Goal: Transaction & Acquisition: Purchase product/service

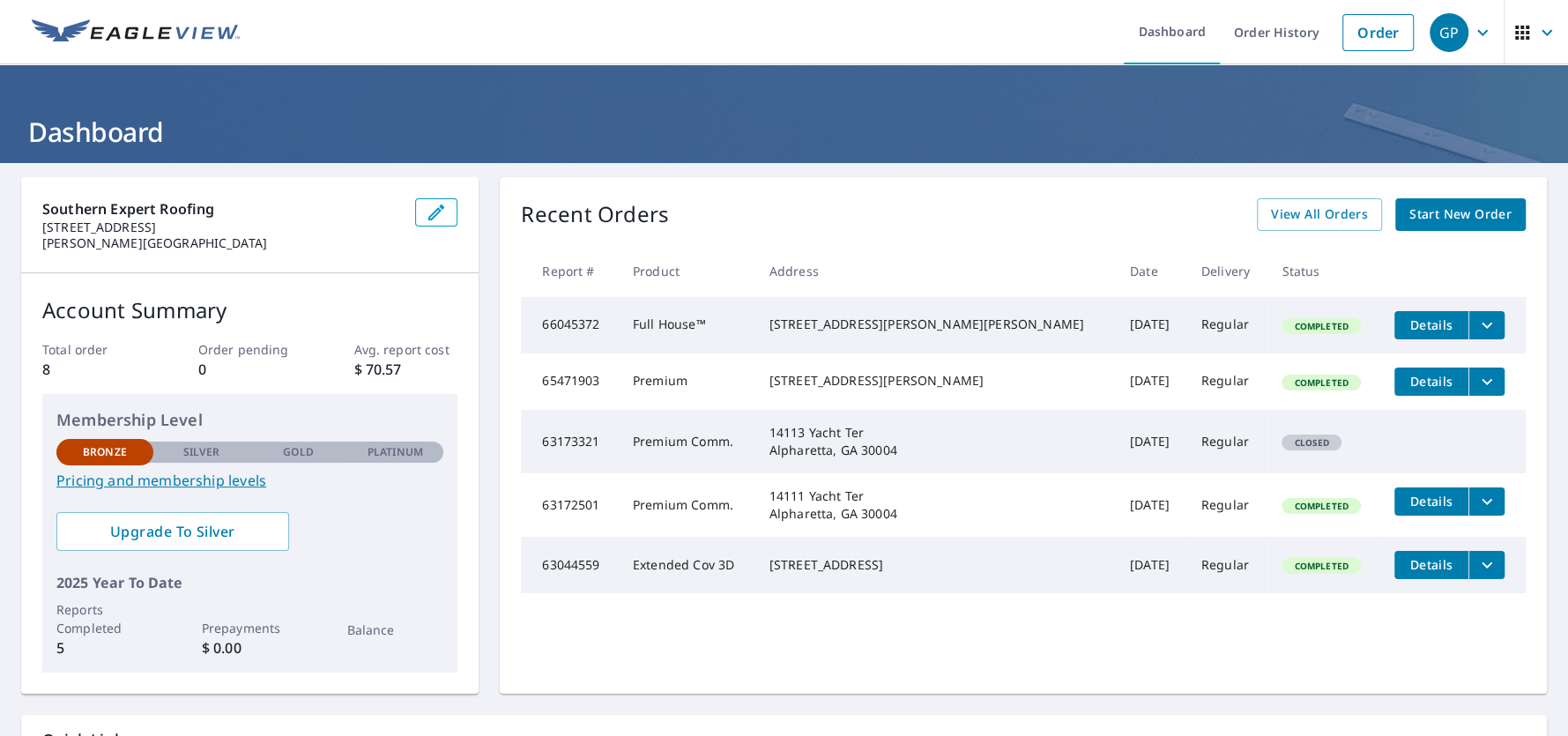
click at [1444, 221] on span "Start New Order" at bounding box center [1460, 214] width 102 height 22
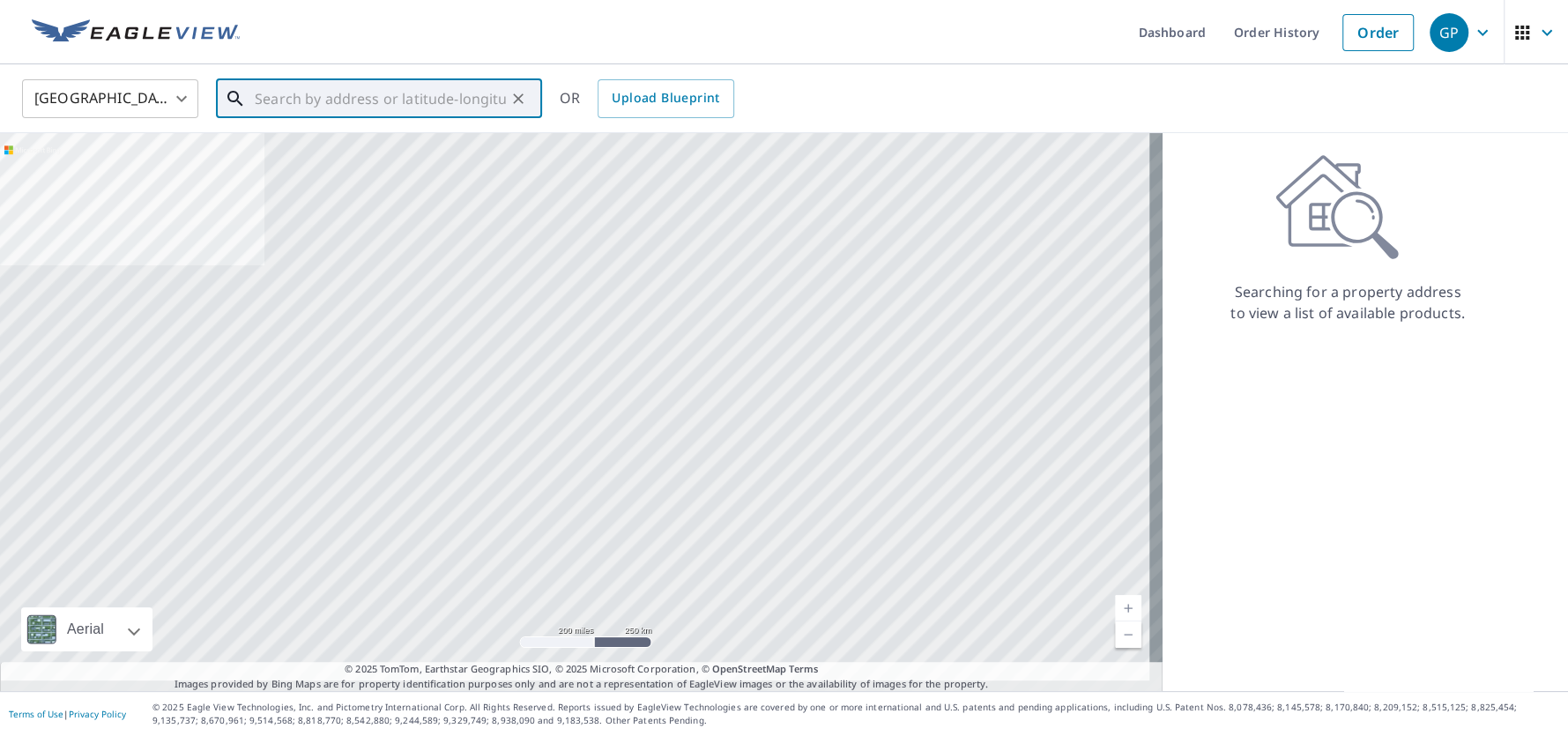
click at [463, 102] on input "text" at bounding box center [380, 98] width 251 height 49
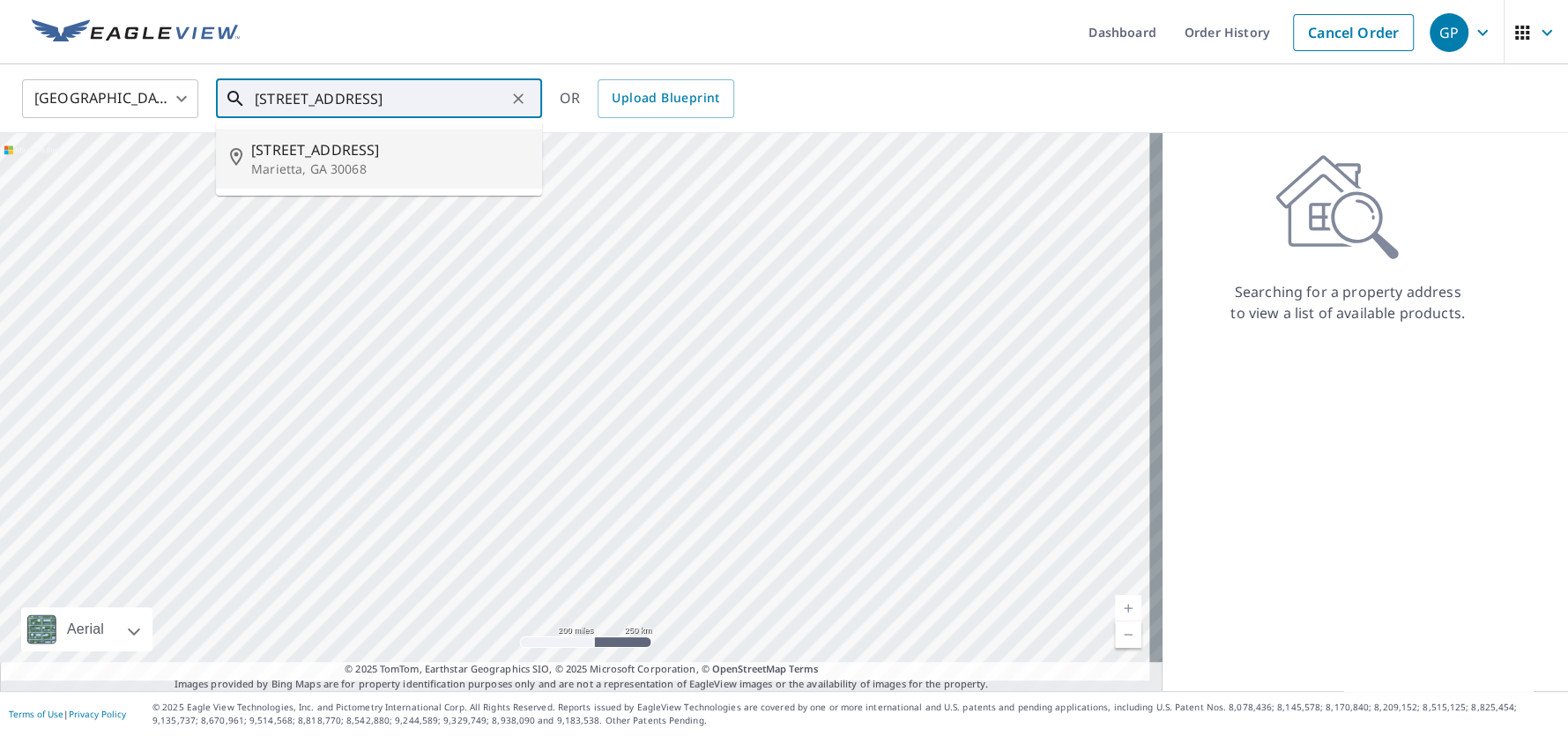
click at [402, 146] on span "[STREET_ADDRESS]" at bounding box center [390, 150] width 277 height 21
type input "[STREET_ADDRESS][PERSON_NAME]"
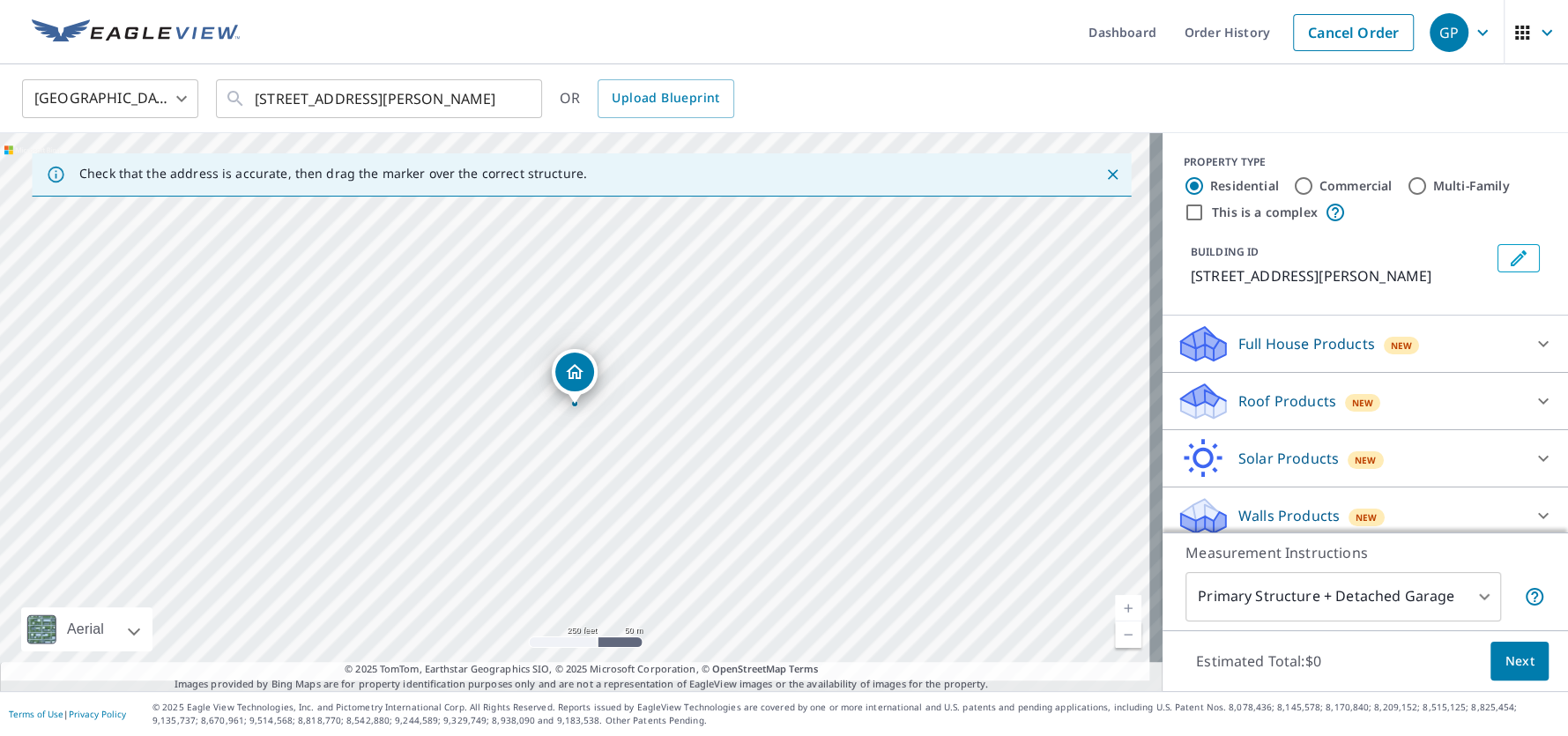
scroll to position [32, 0]
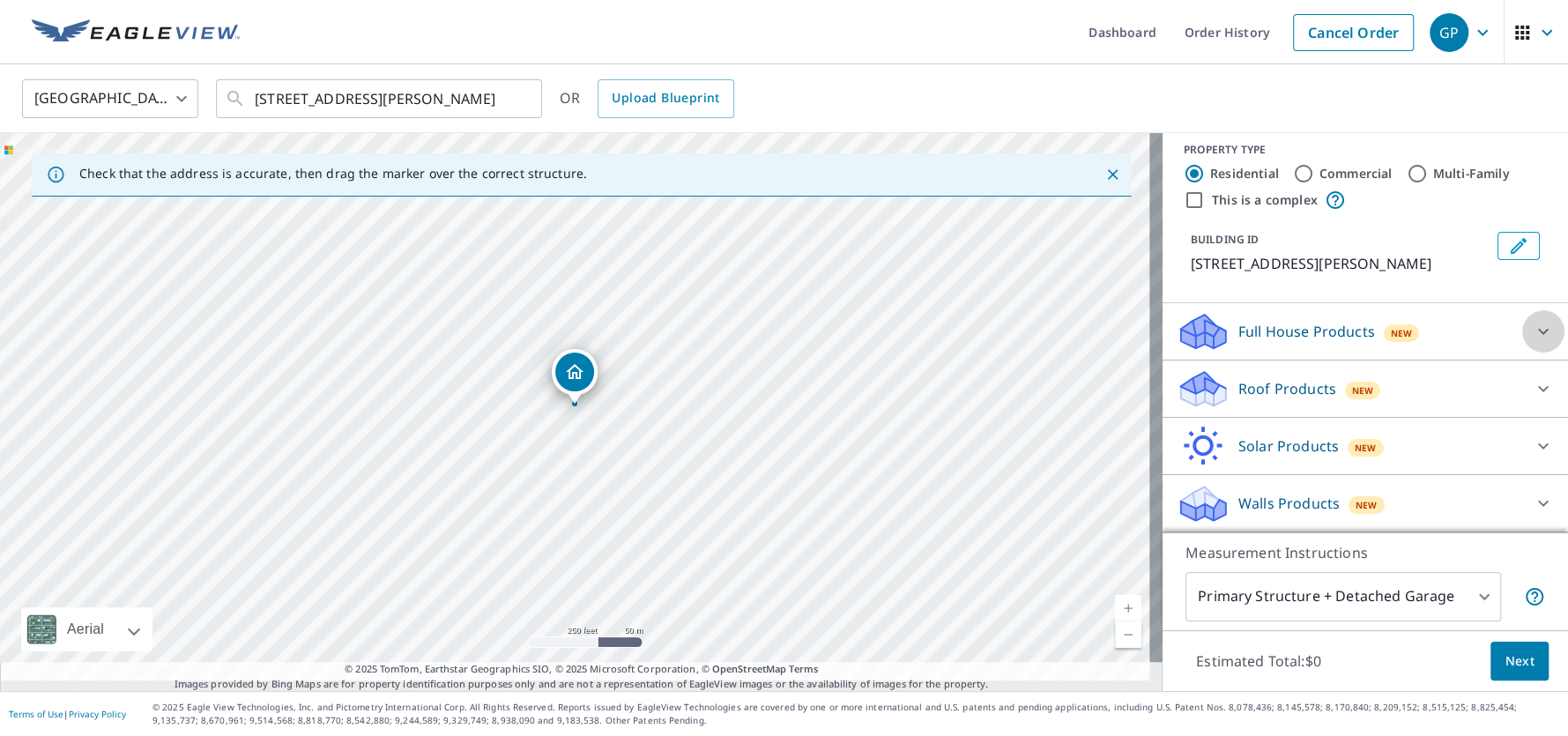
click at [1530, 311] on div at bounding box center [1542, 330] width 42 height 42
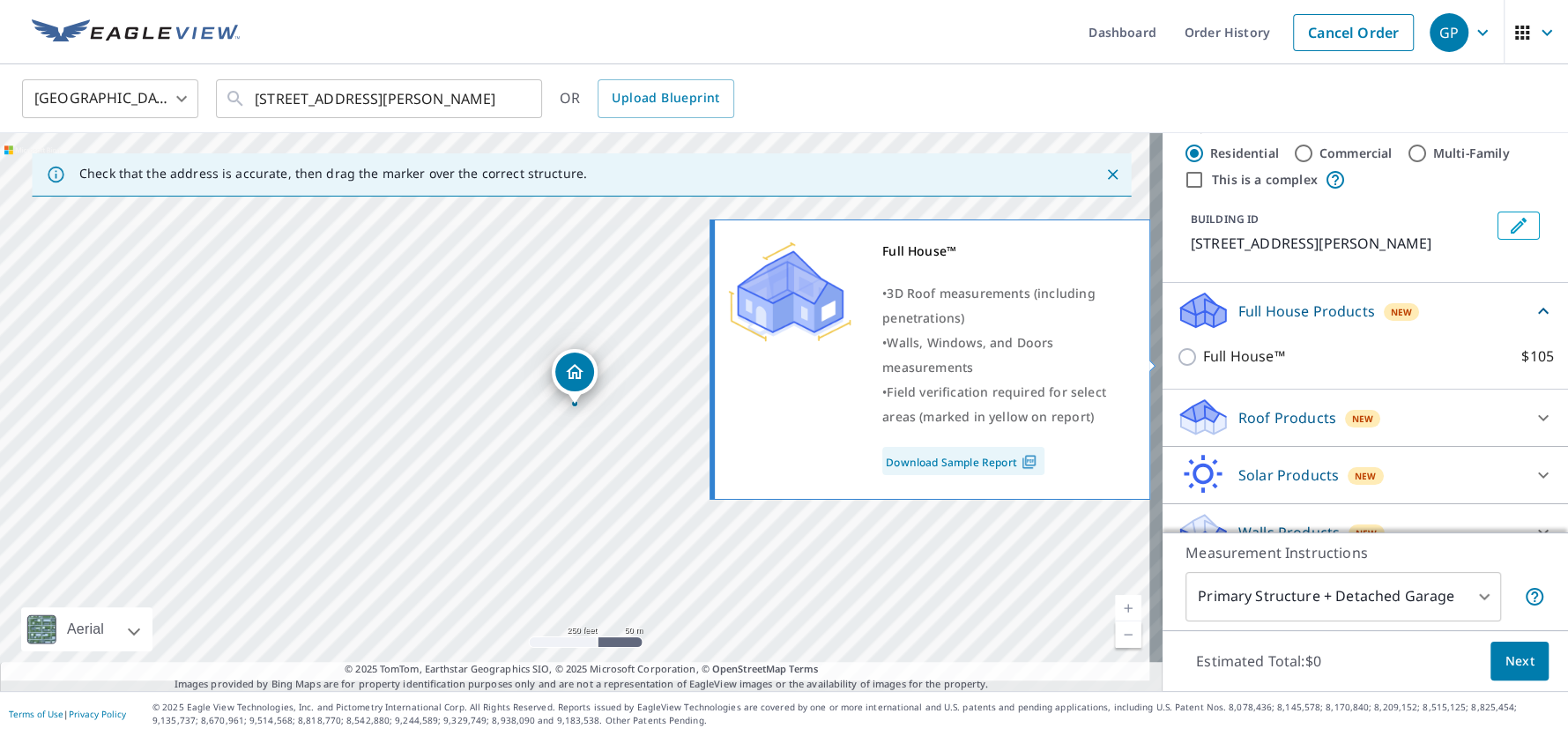
click at [1179, 361] on input "Full House™ $105" at bounding box center [1190, 357] width 27 height 21
checkbox input "true"
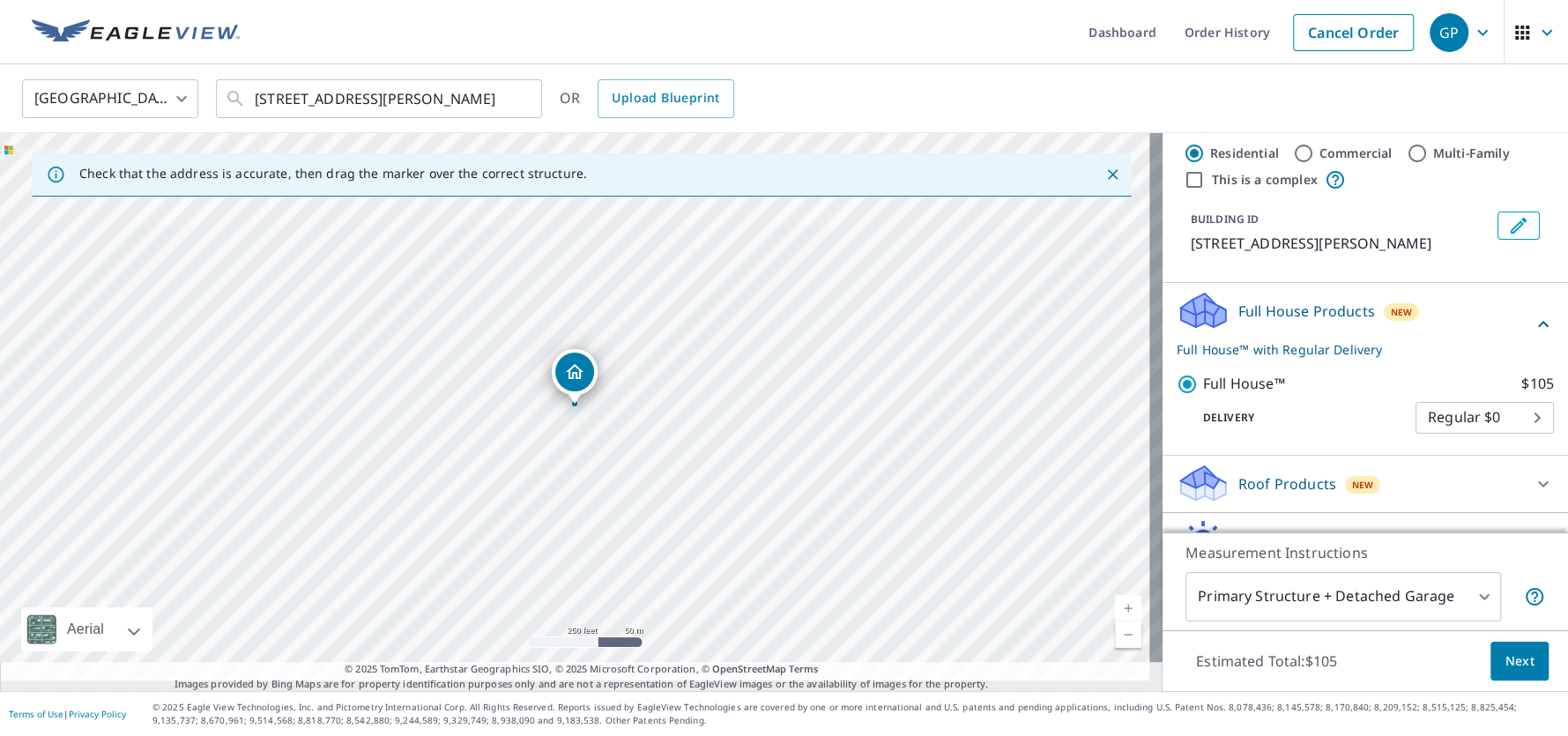
scroll to position [149, 0]
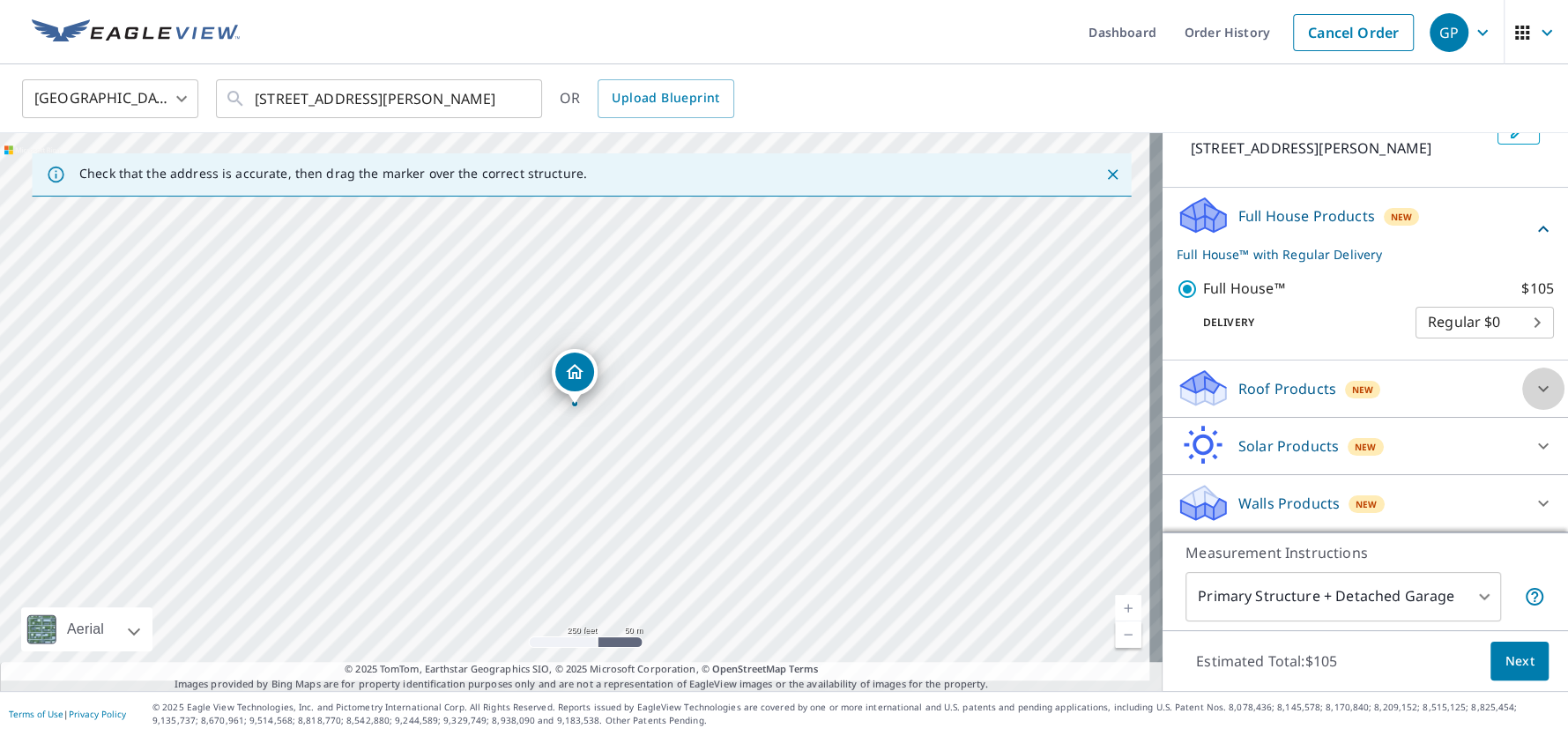
click at [1532, 378] on icon at bounding box center [1543, 389] width 21 height 21
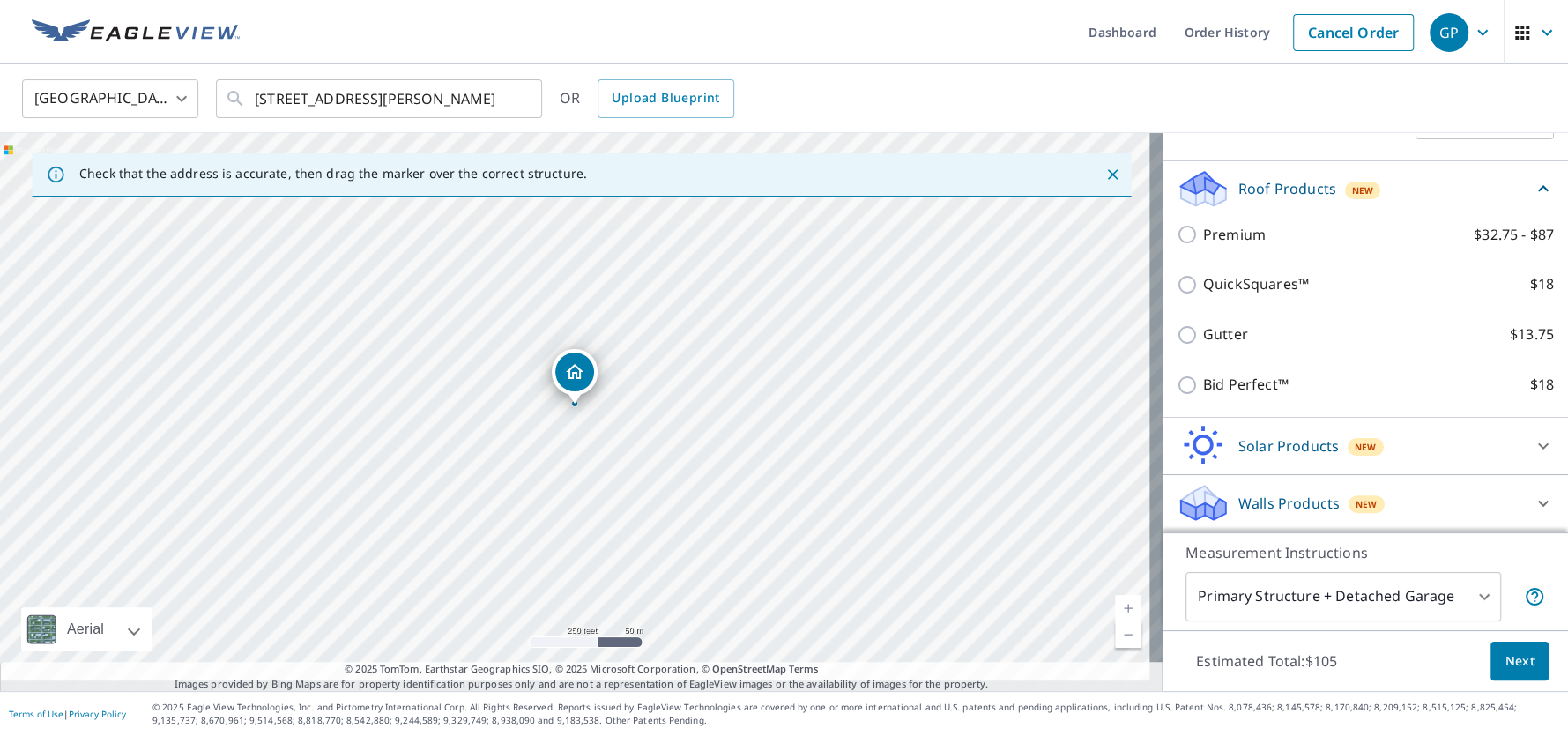
scroll to position [89, 0]
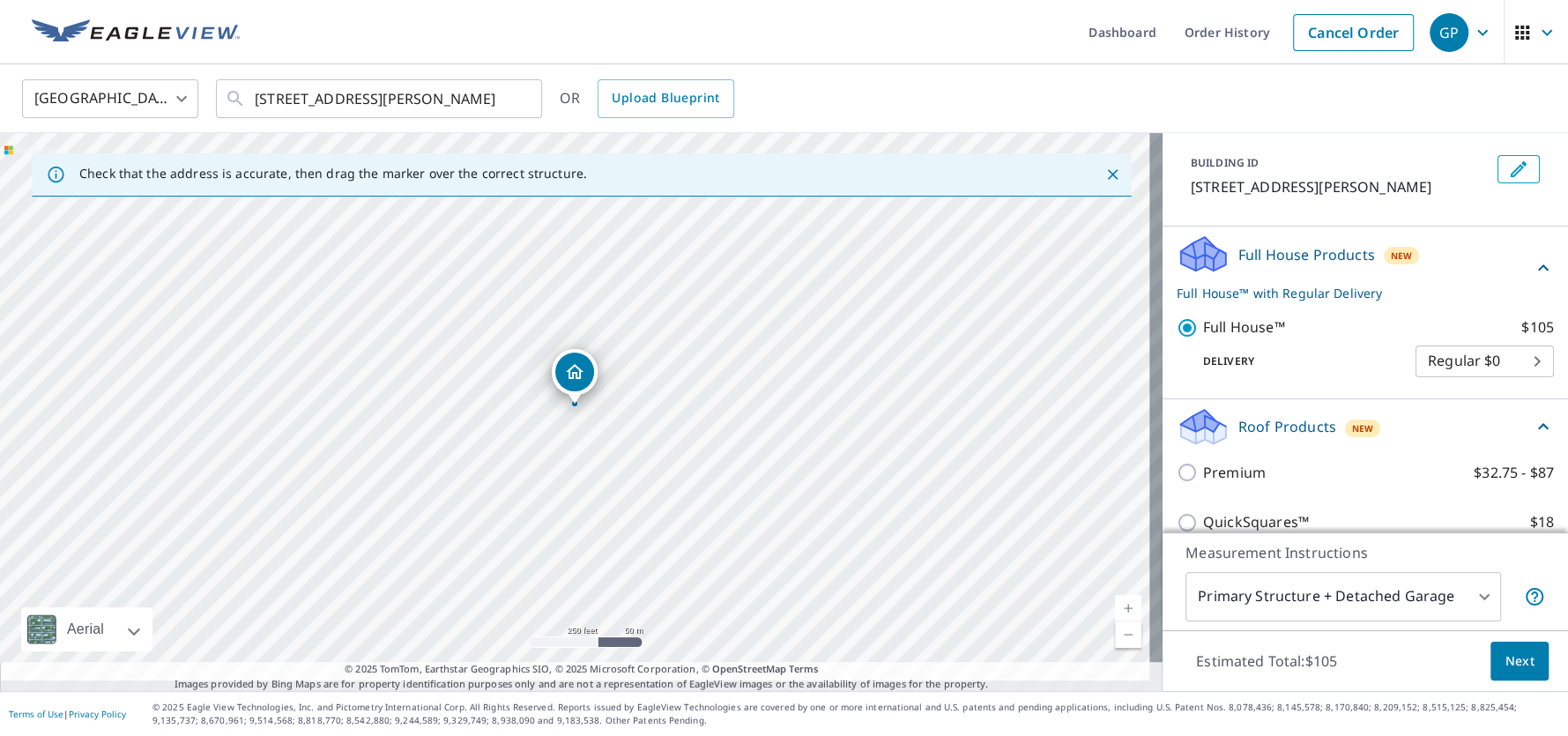
click at [1508, 415] on div "Roof Products New" at bounding box center [1365, 427] width 377 height 41
click at [1220, 289] on p "Full House™ with Regular Delivery" at bounding box center [1354, 293] width 356 height 19
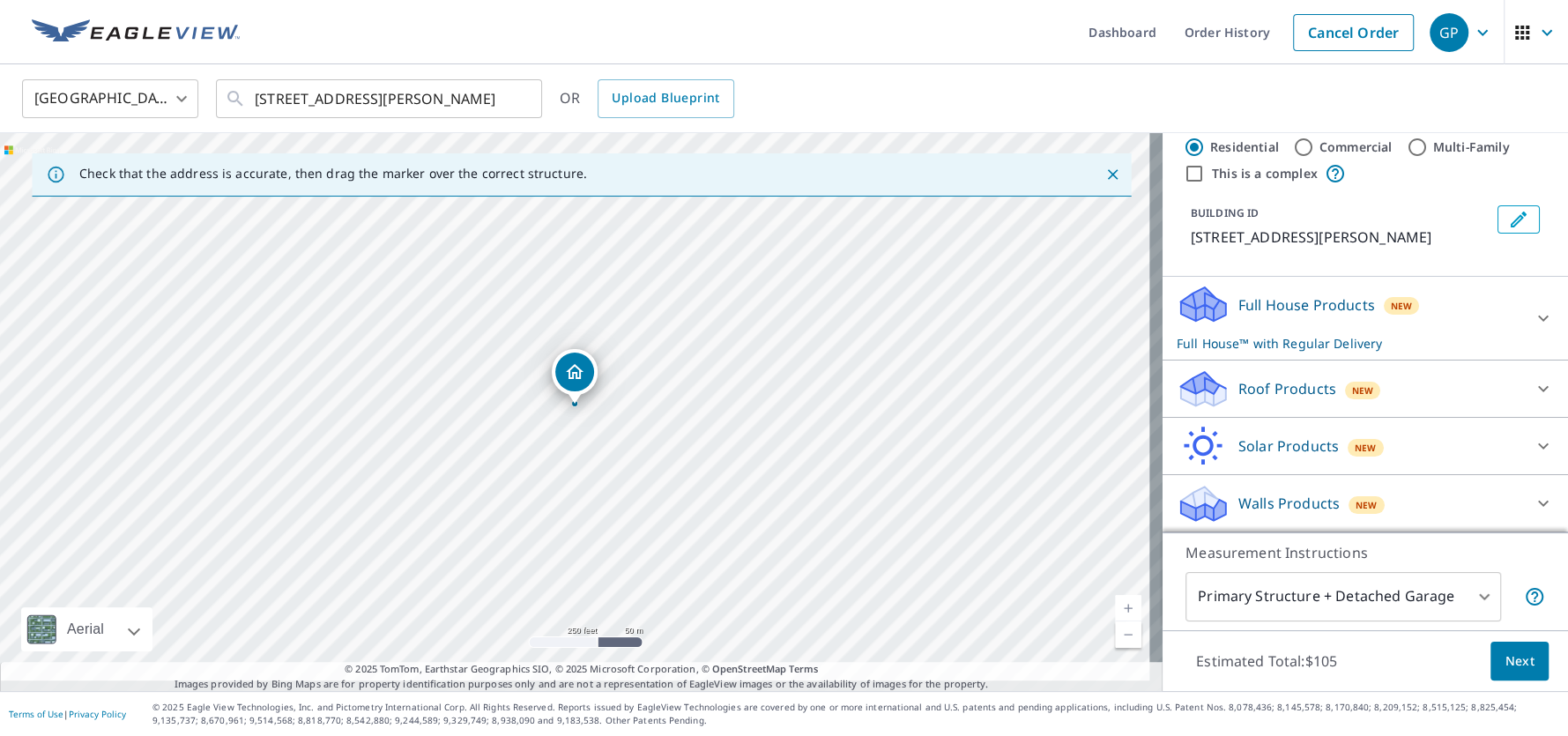
click at [1220, 289] on div "Full House Products New Full House™ with Regular Delivery" at bounding box center [1349, 318] width 346 height 69
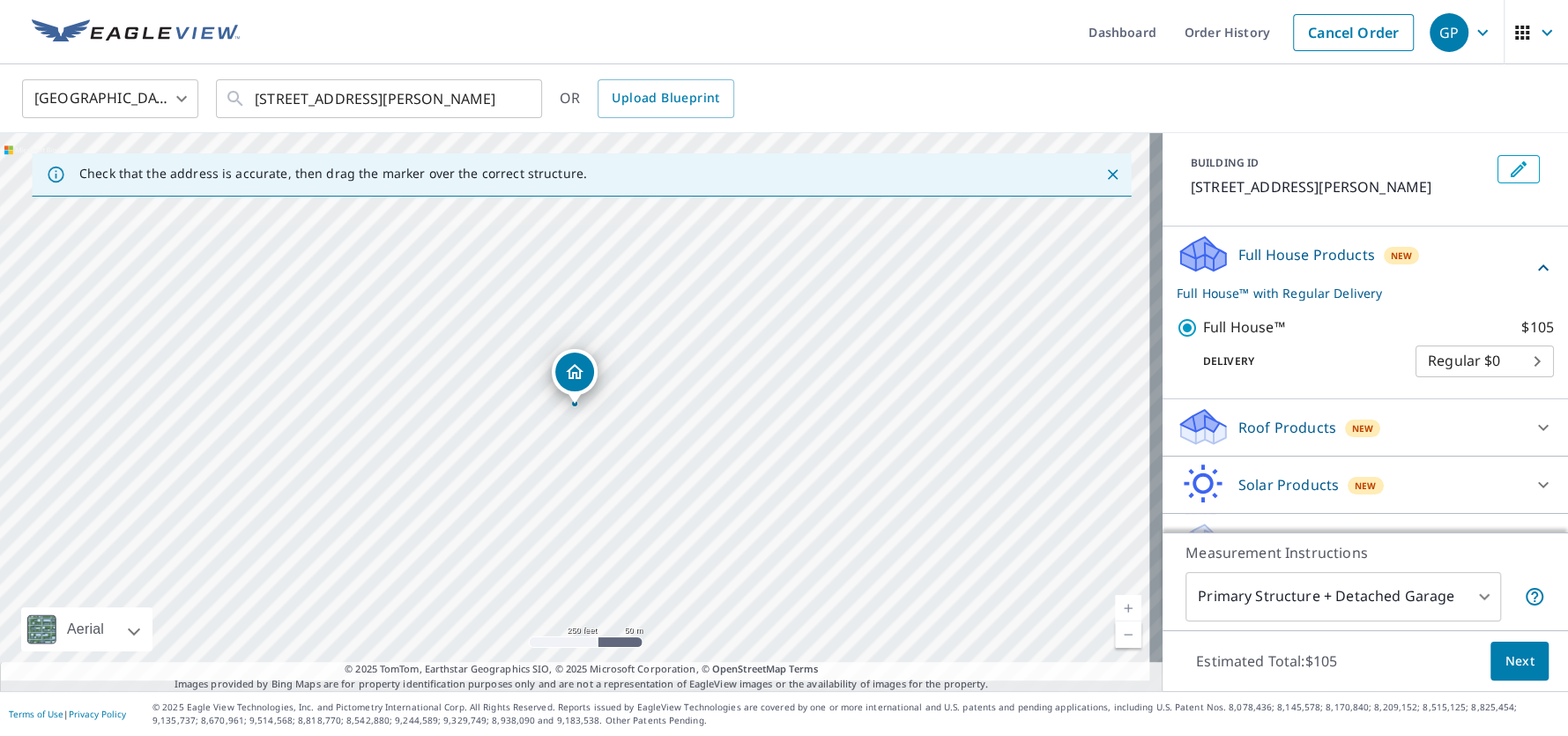
click at [1279, 244] on div "Full House Products New Full House™ with Regular Delivery" at bounding box center [1354, 267] width 356 height 69
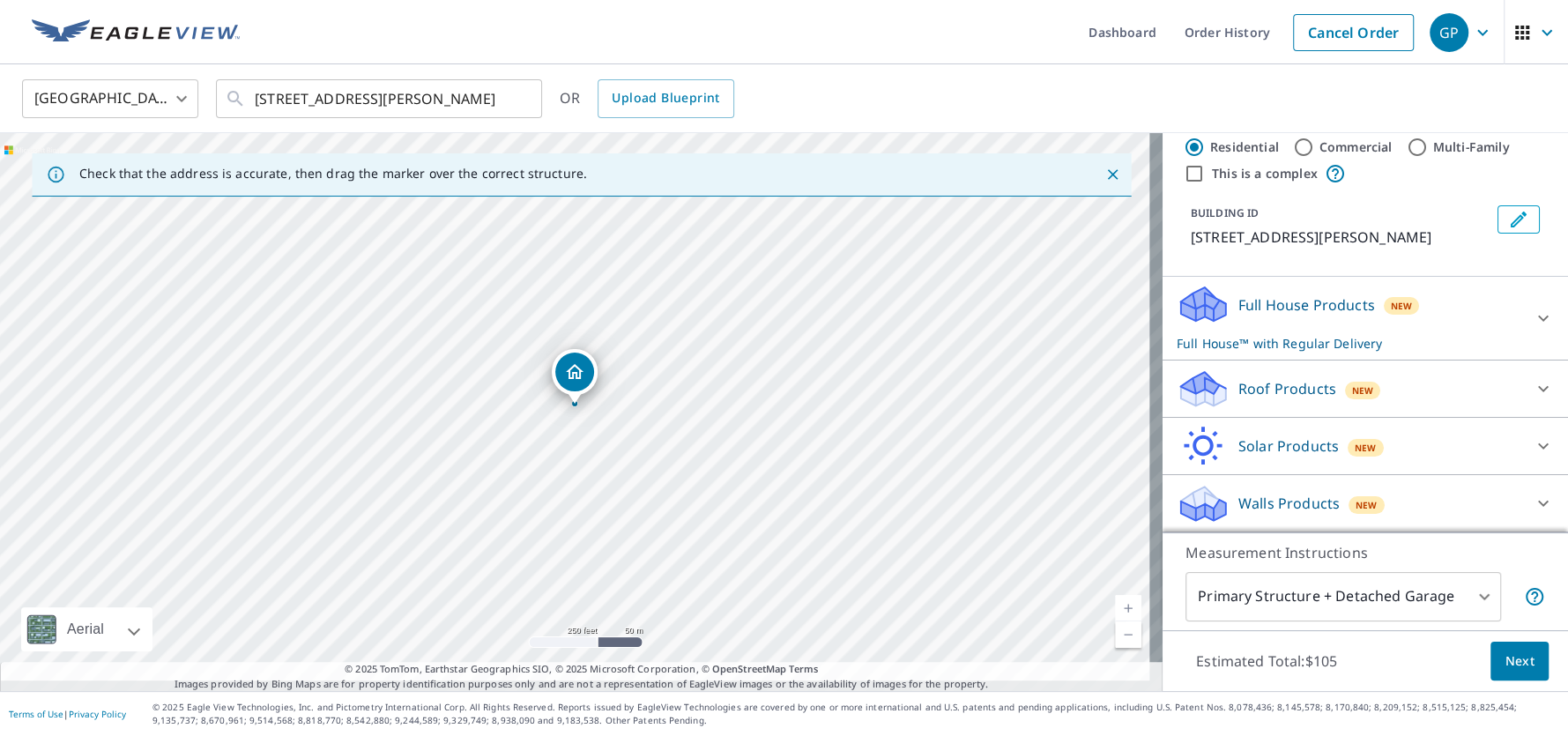
click at [1237, 300] on div "Full House Products New Full House™ with Regular Delivery" at bounding box center [1349, 318] width 346 height 69
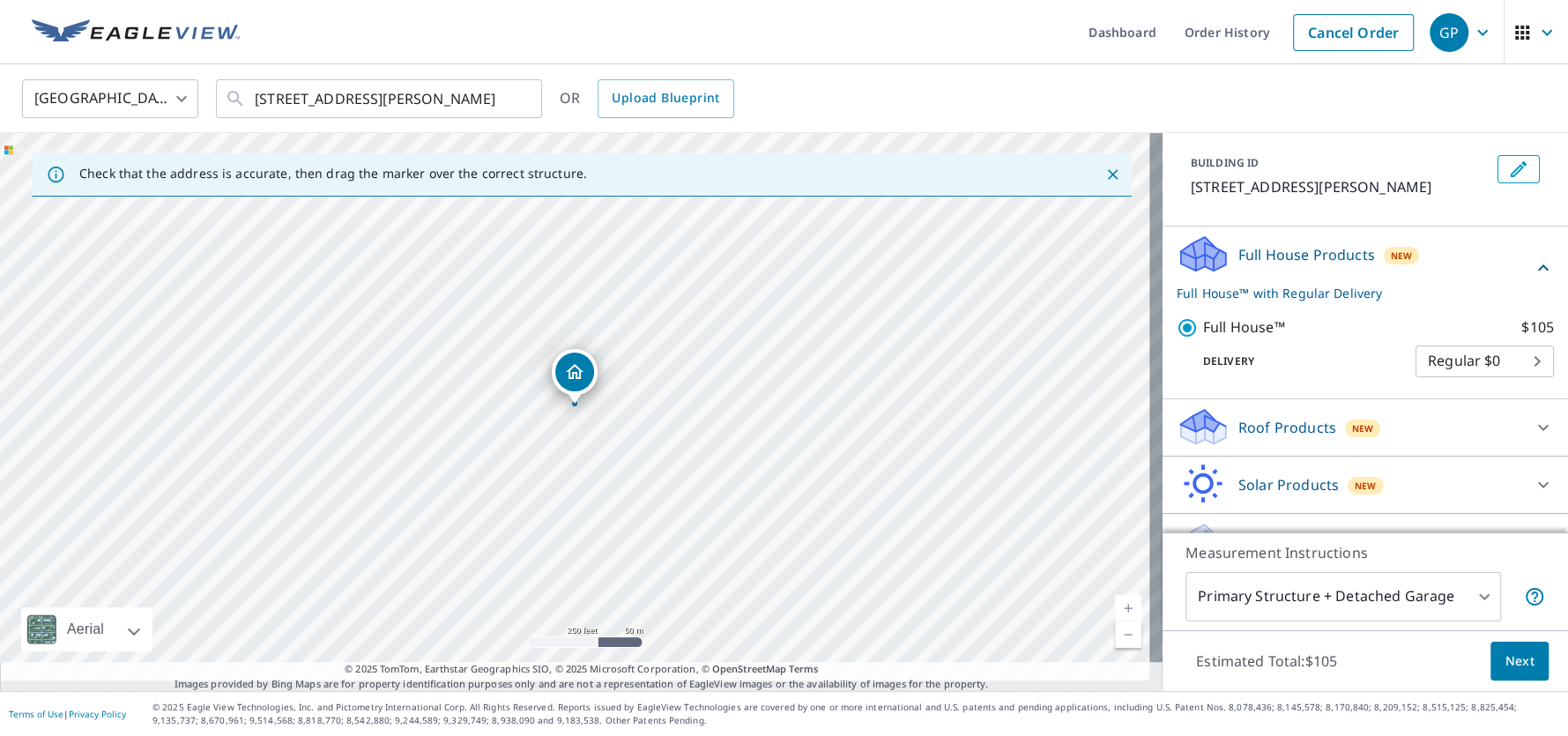
click at [1197, 251] on icon at bounding box center [1203, 247] width 45 height 22
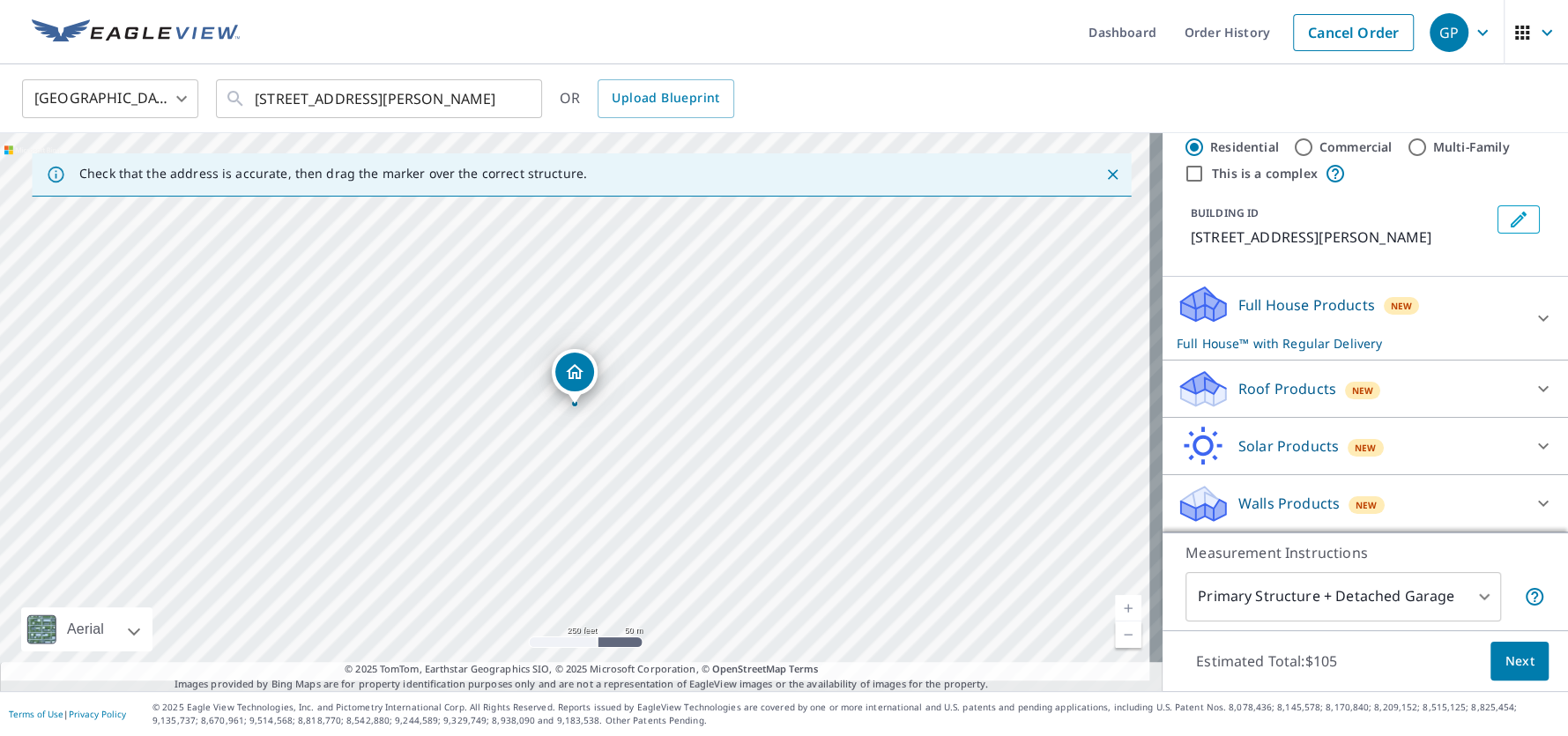
scroll to position [58, 0]
click at [1379, 303] on div "Full House Products New Full House™ with Regular Delivery" at bounding box center [1349, 318] width 346 height 69
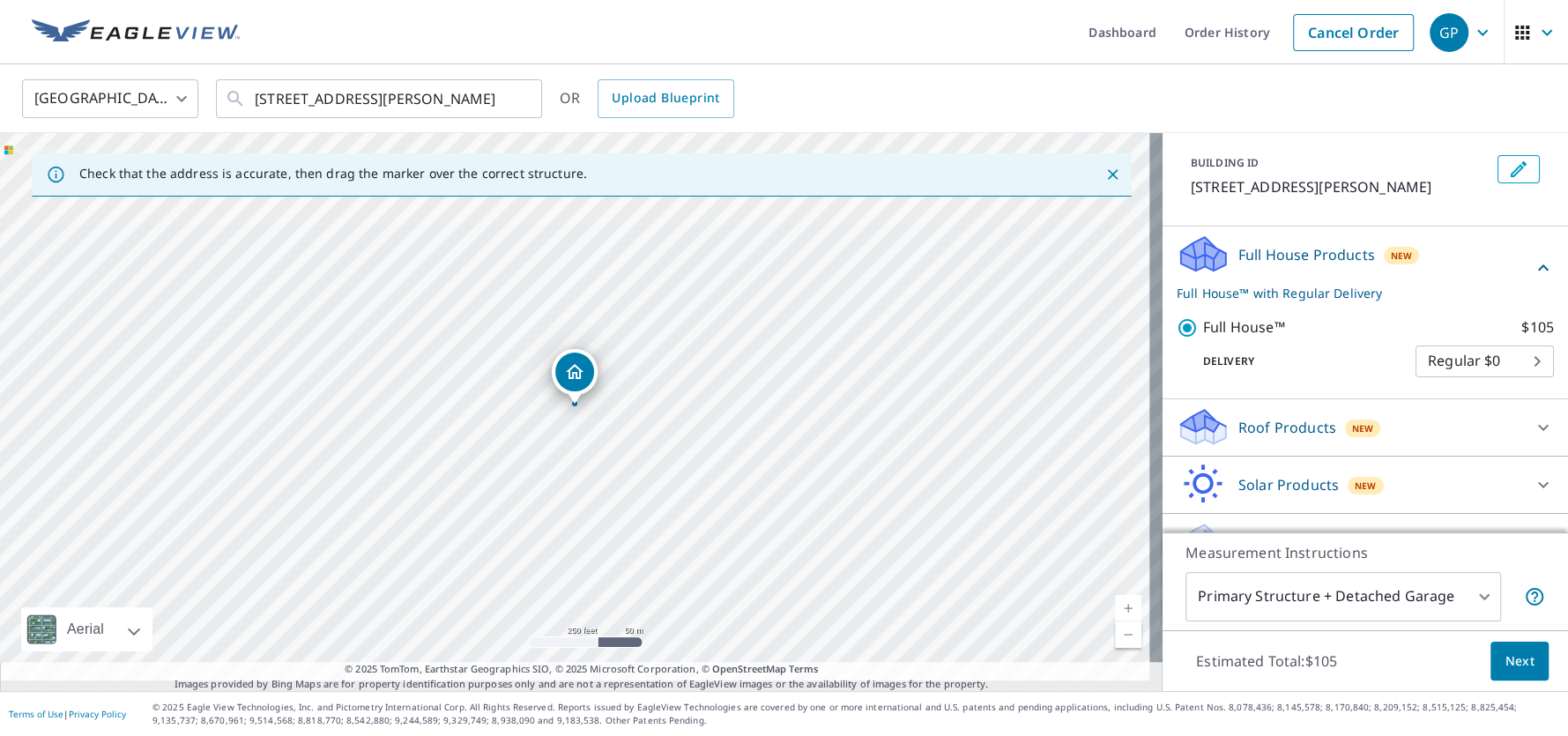
scroll to position [149, 0]
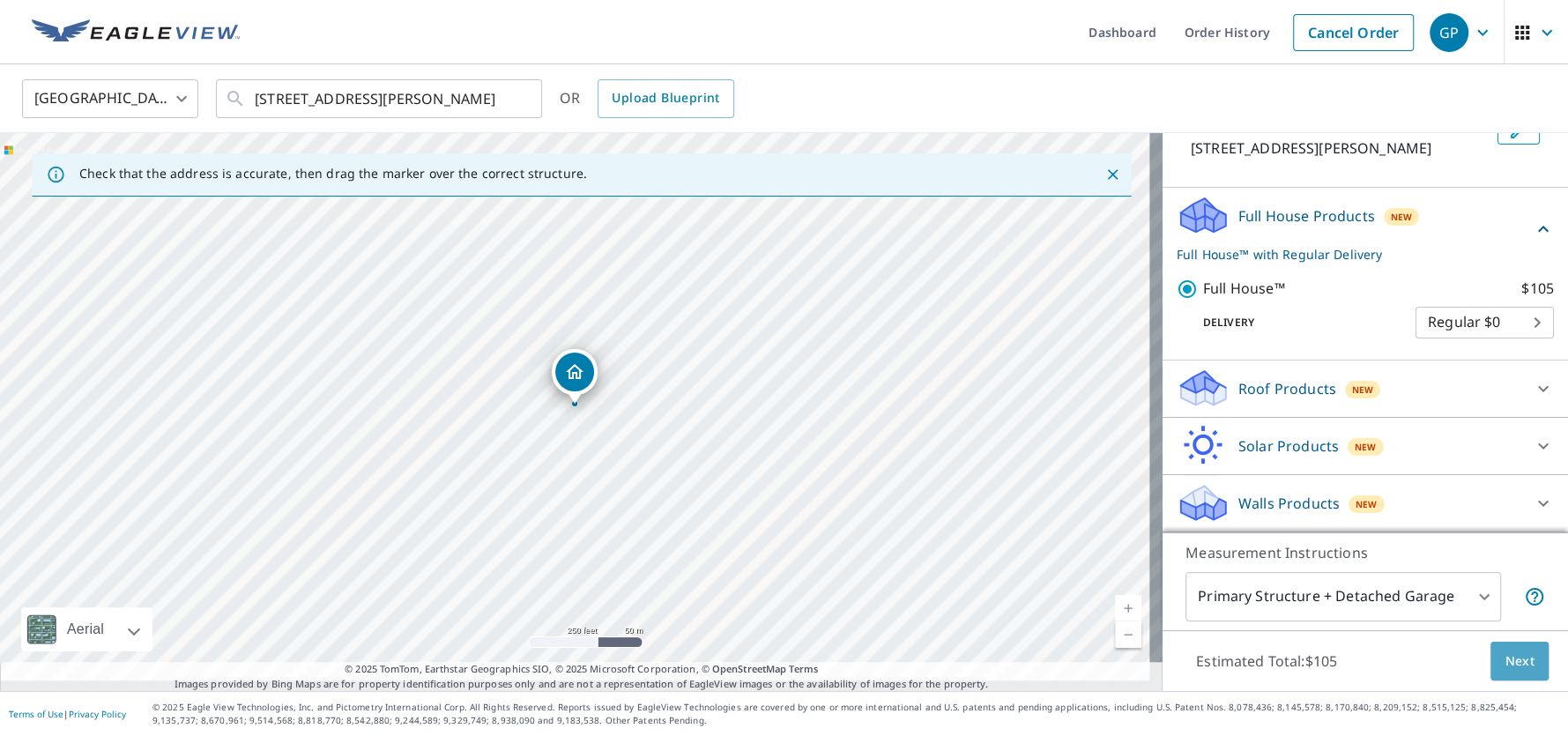
click at [1498, 663] on button "Next" at bounding box center [1519, 661] width 58 height 39
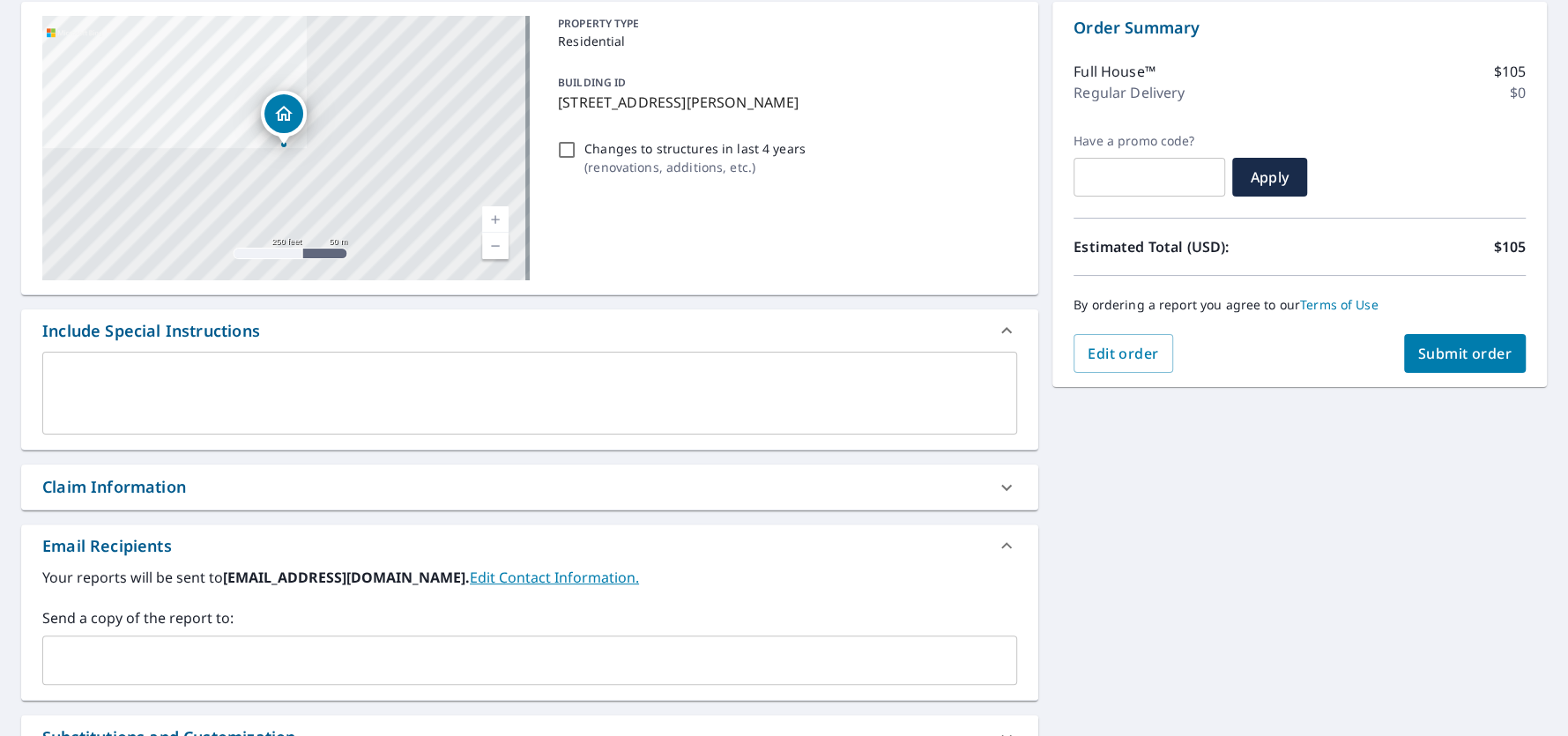
scroll to position [264, 0]
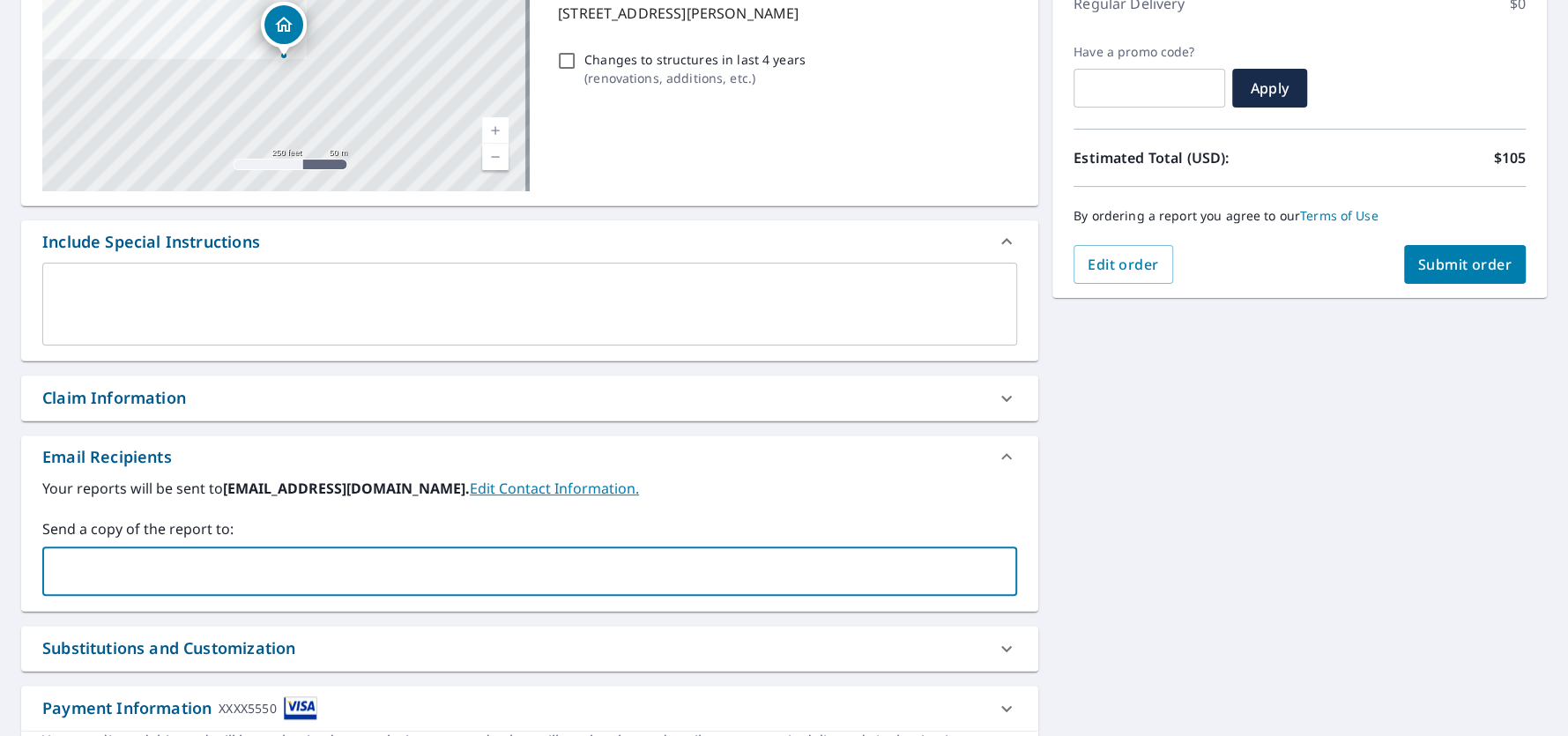
click at [308, 567] on input "text" at bounding box center [516, 570] width 932 height 33
type input "[PERSON_NAME]@the"
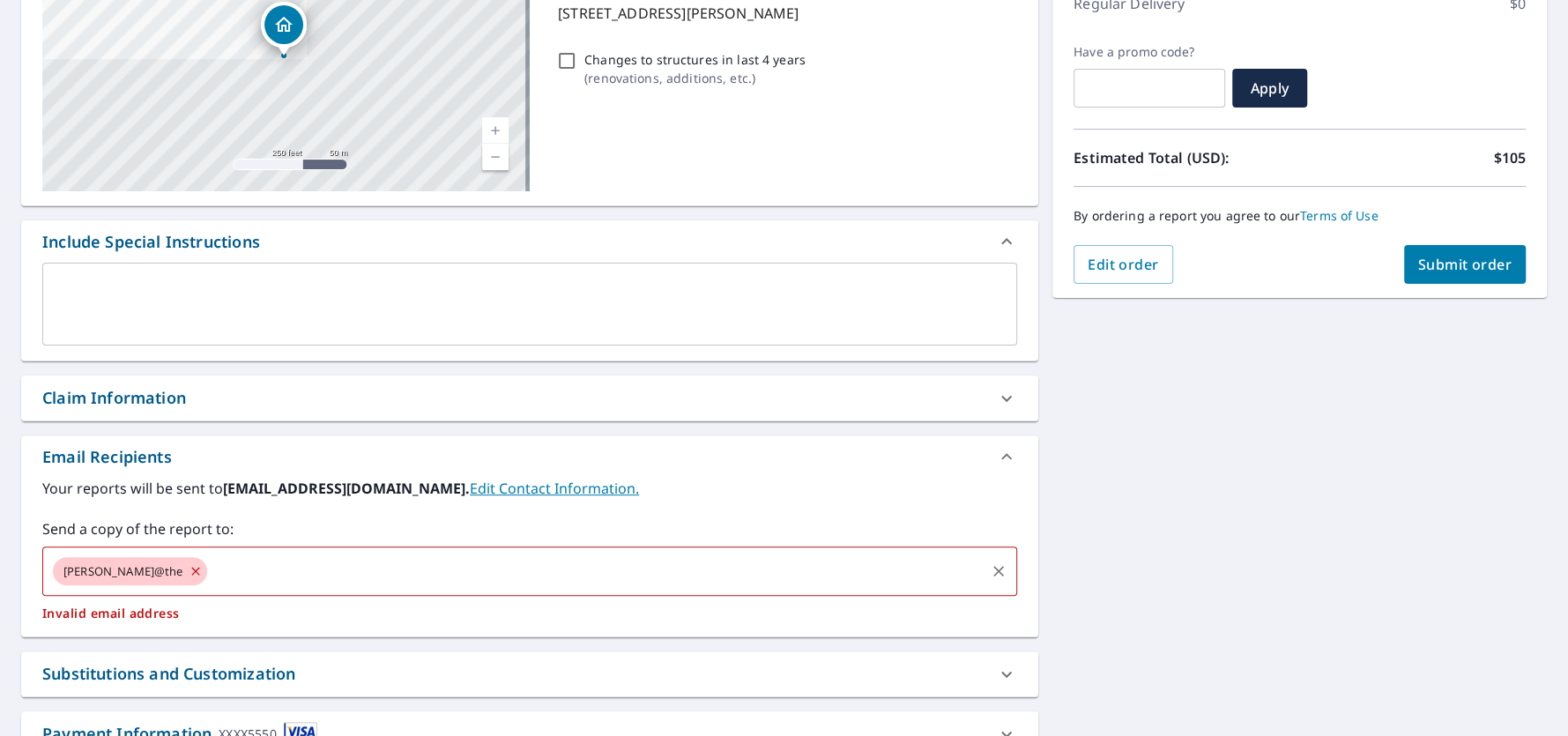
type input "t"
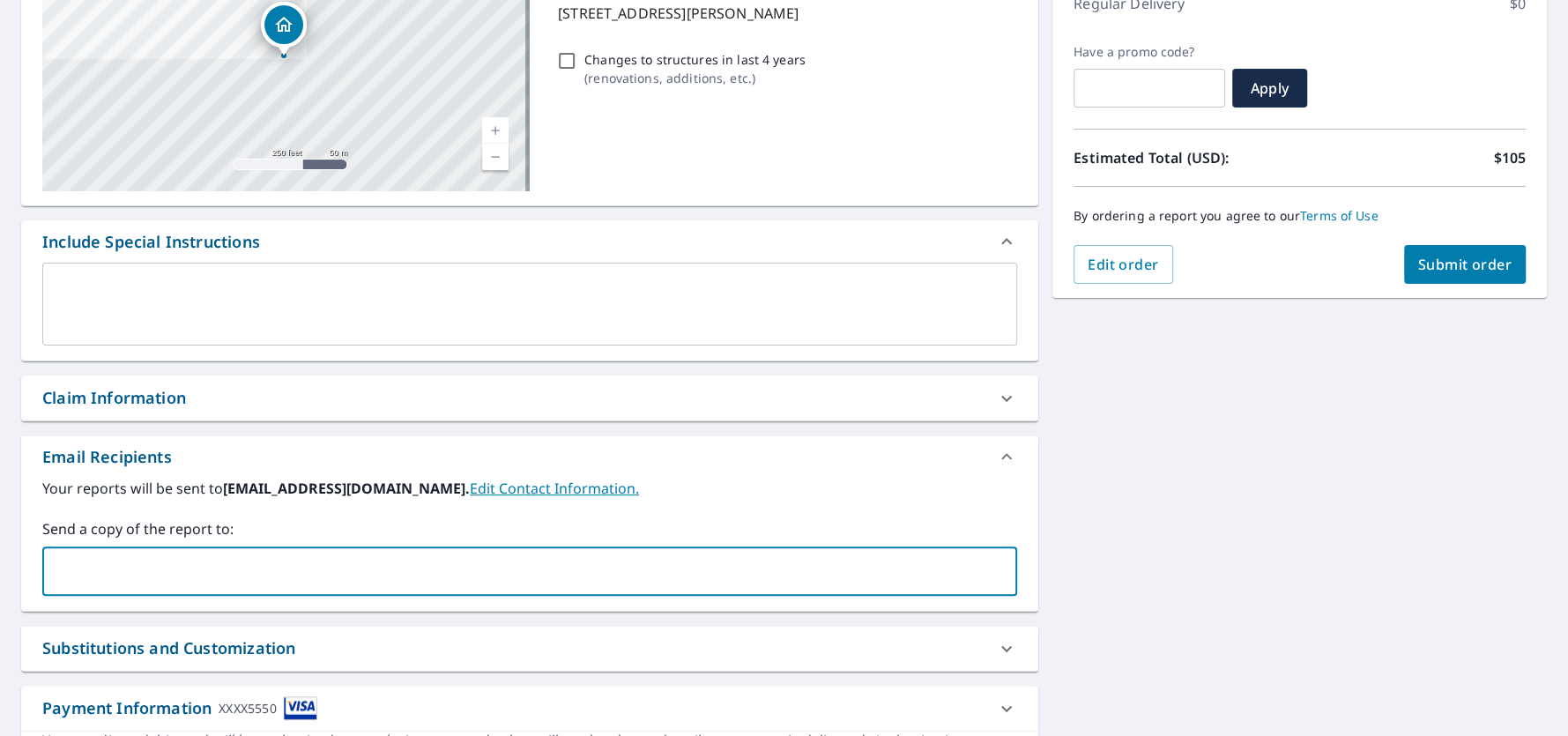
click at [289, 575] on input "text" at bounding box center [516, 570] width 932 height 33
paste input "[PERSON_NAME][EMAIL_ADDRESS][DOMAIN_NAME]"
type input "[PERSON_NAME][EMAIL_ADDRESS][DOMAIN_NAME],"
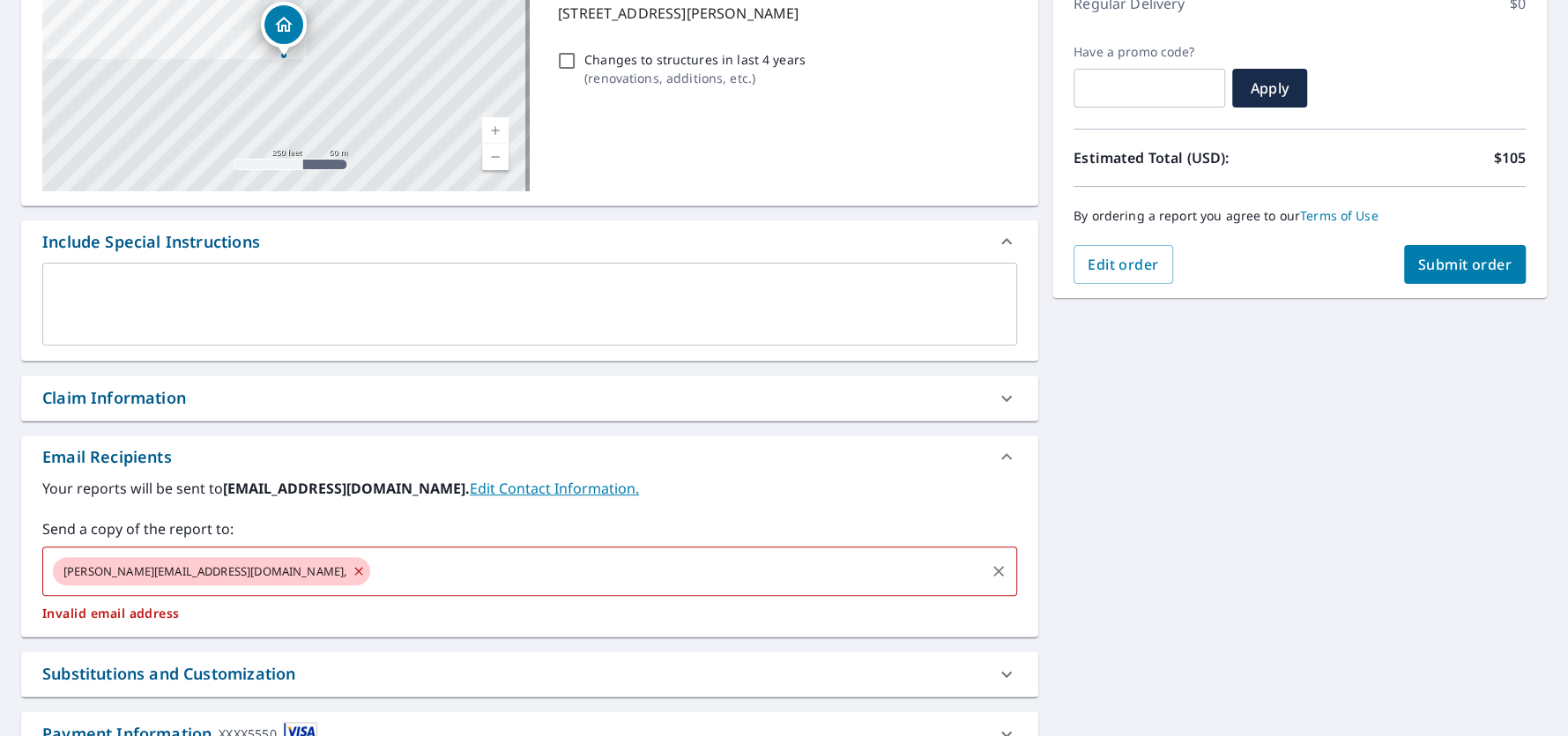
click at [225, 573] on span "[PERSON_NAME][EMAIL_ADDRESS][DOMAIN_NAME]," at bounding box center [205, 571] width 304 height 17
click at [352, 577] on icon at bounding box center [359, 571] width 14 height 20
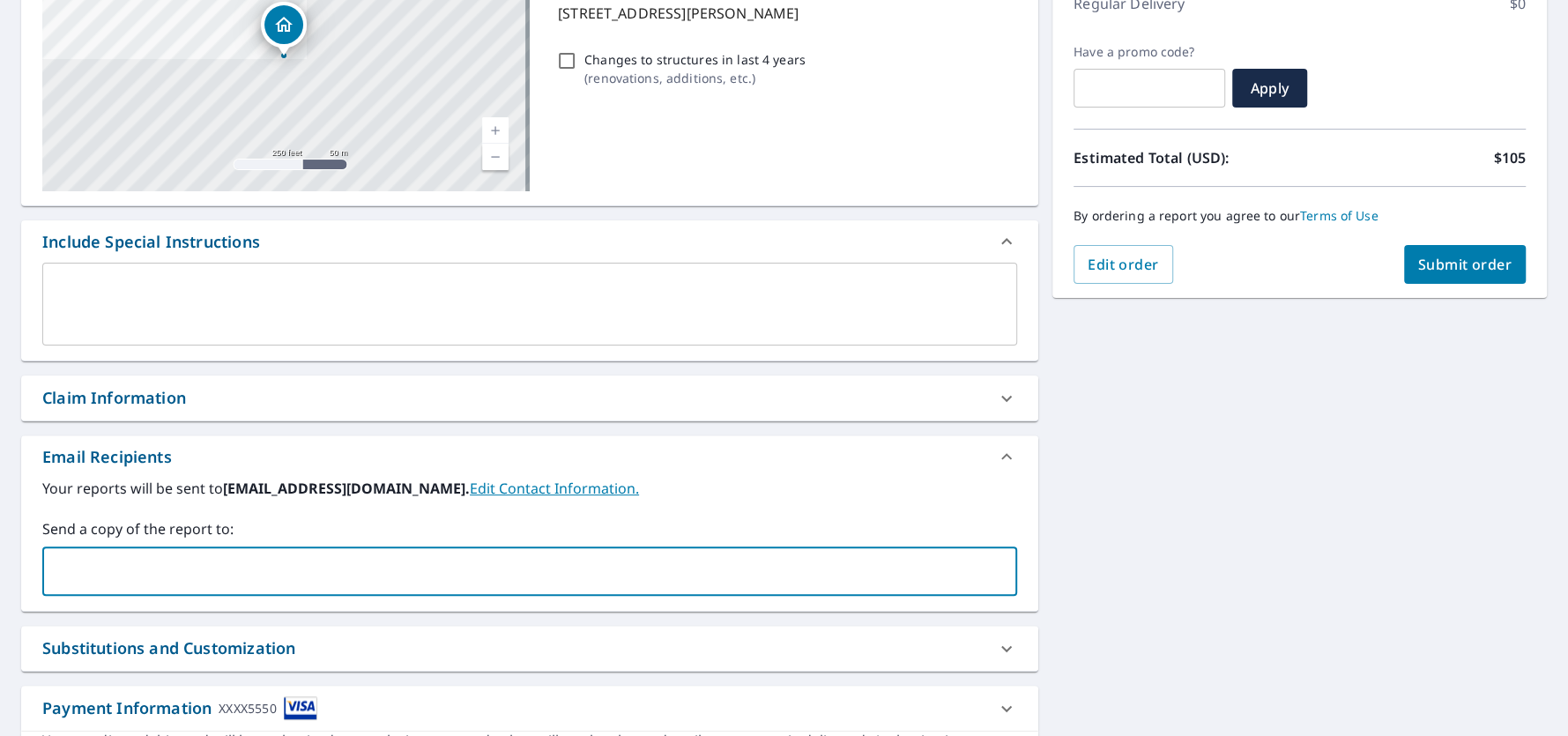
paste input "[PERSON_NAME][EMAIL_ADDRESS][DOMAIN_NAME]"
type input "[PERSON_NAME][EMAIL_ADDRESS][DOMAIN_NAME]"
click at [308, 586] on input "[PERSON_NAME][EMAIL_ADDRESS][DOMAIN_NAME]" at bounding box center [516, 570] width 932 height 33
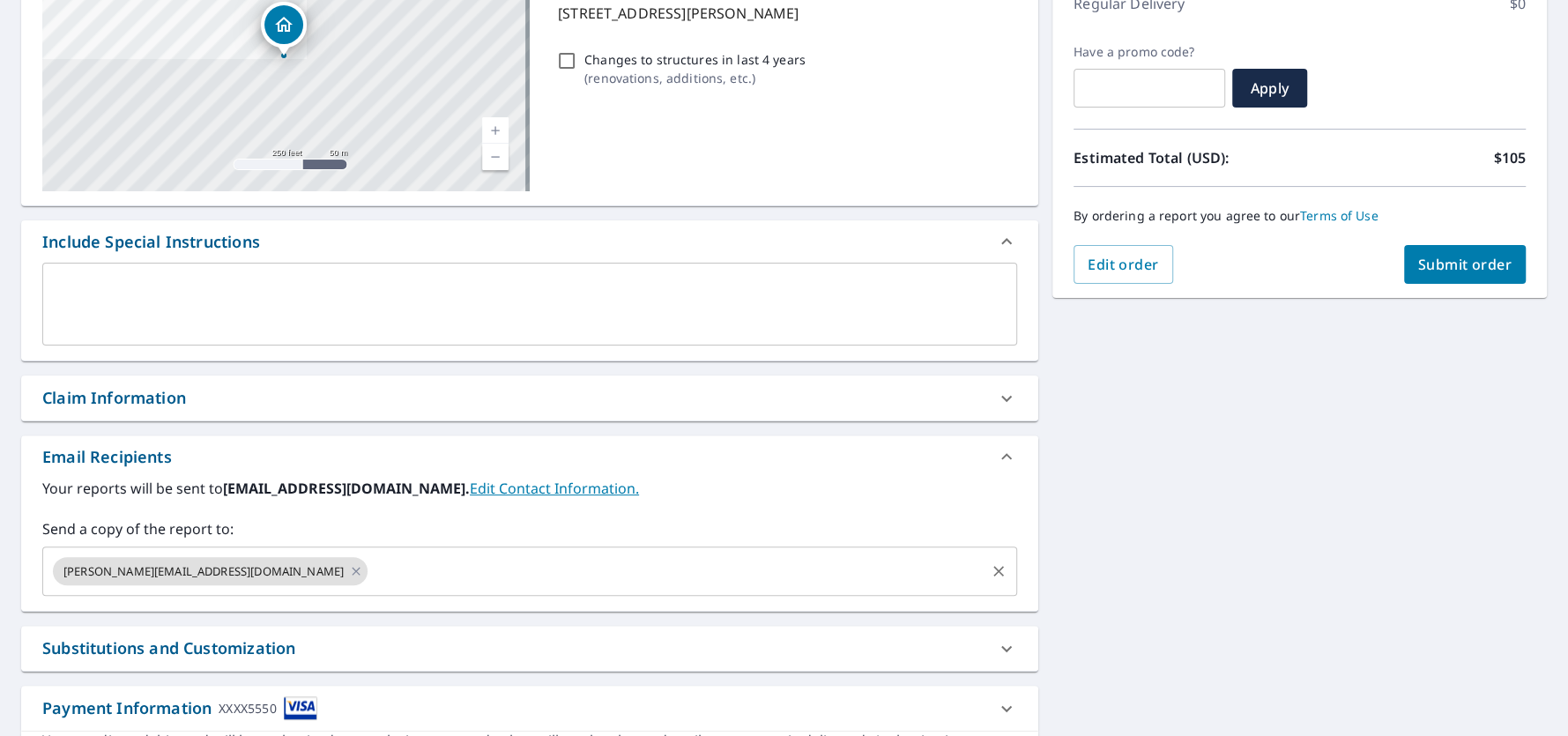
click at [370, 576] on input "text" at bounding box center [675, 570] width 612 height 33
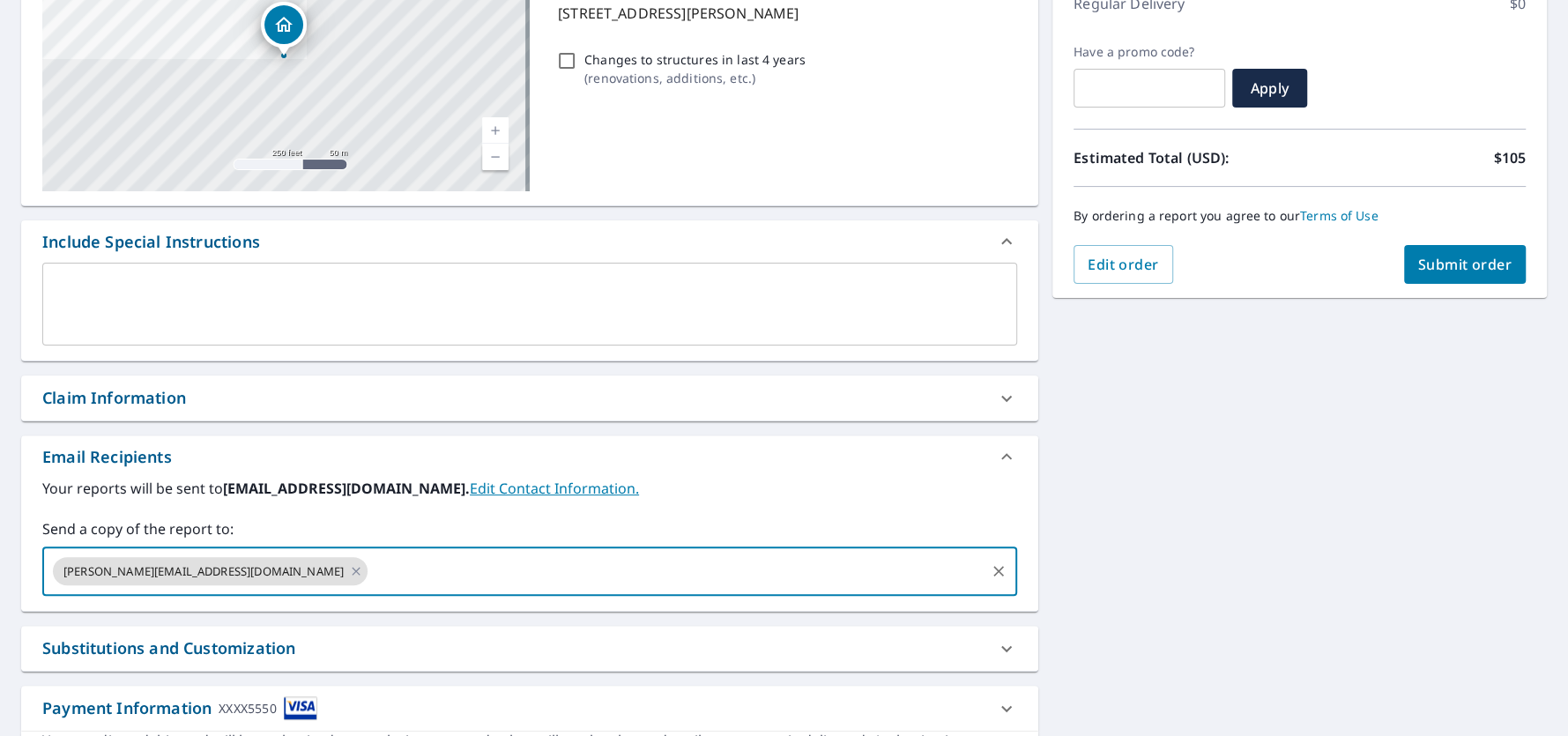
paste input "[PERSON_NAME][EMAIL_ADDRESS][DOMAIN_NAME]"
type input "[PERSON_NAME][EMAIL_ADDRESS][DOMAIN_NAME]"
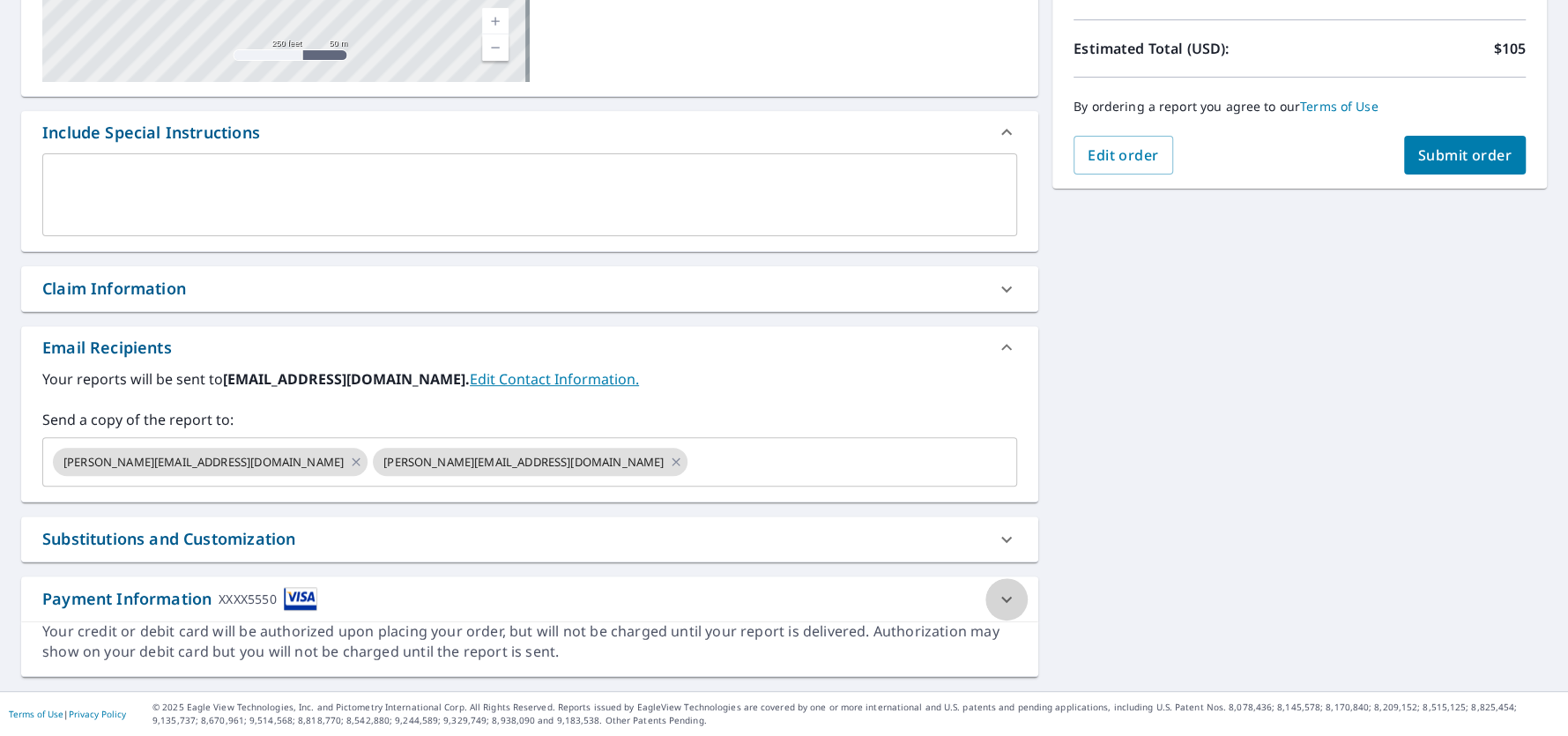
click at [995, 589] on icon at bounding box center [1006, 599] width 21 height 21
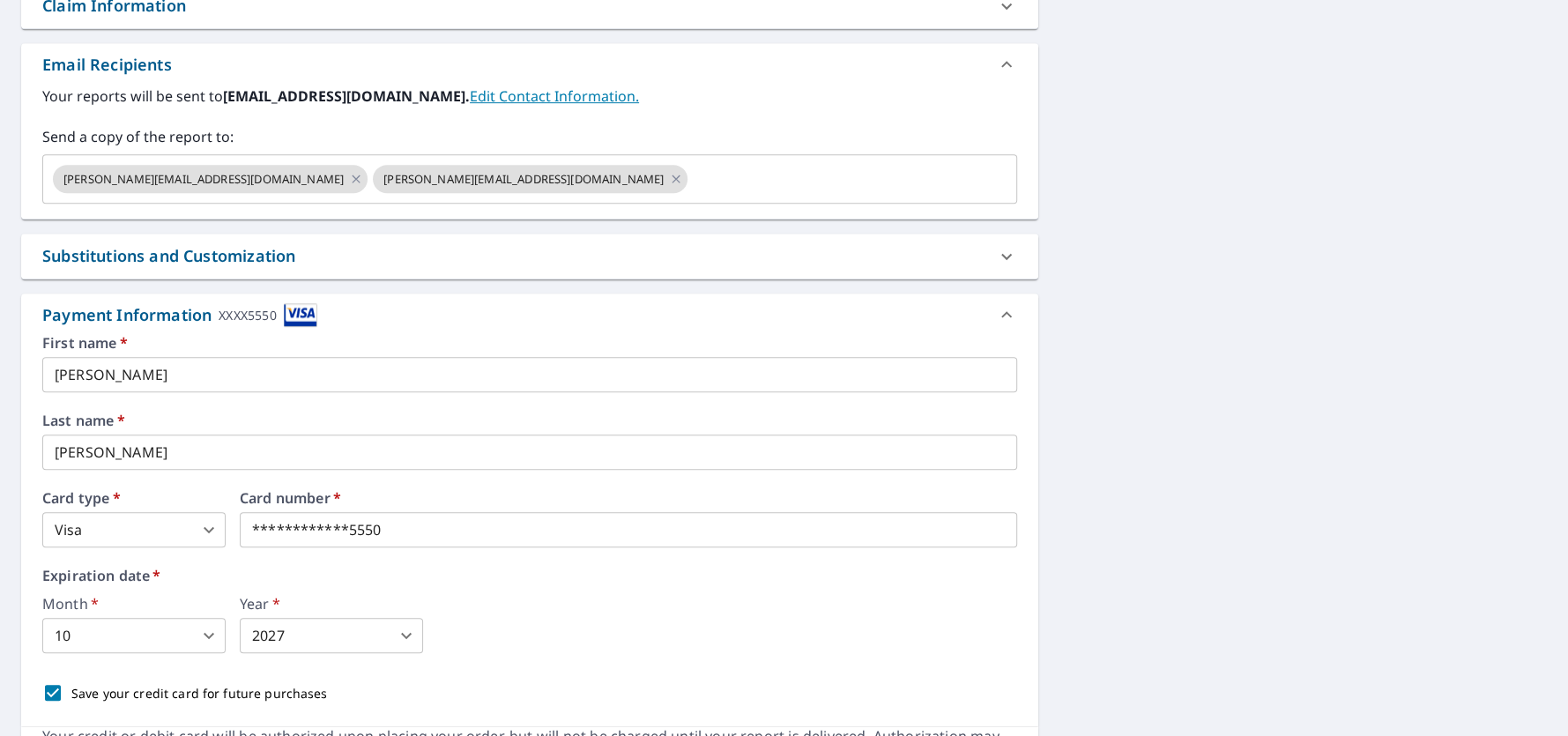
scroll to position [790, 0]
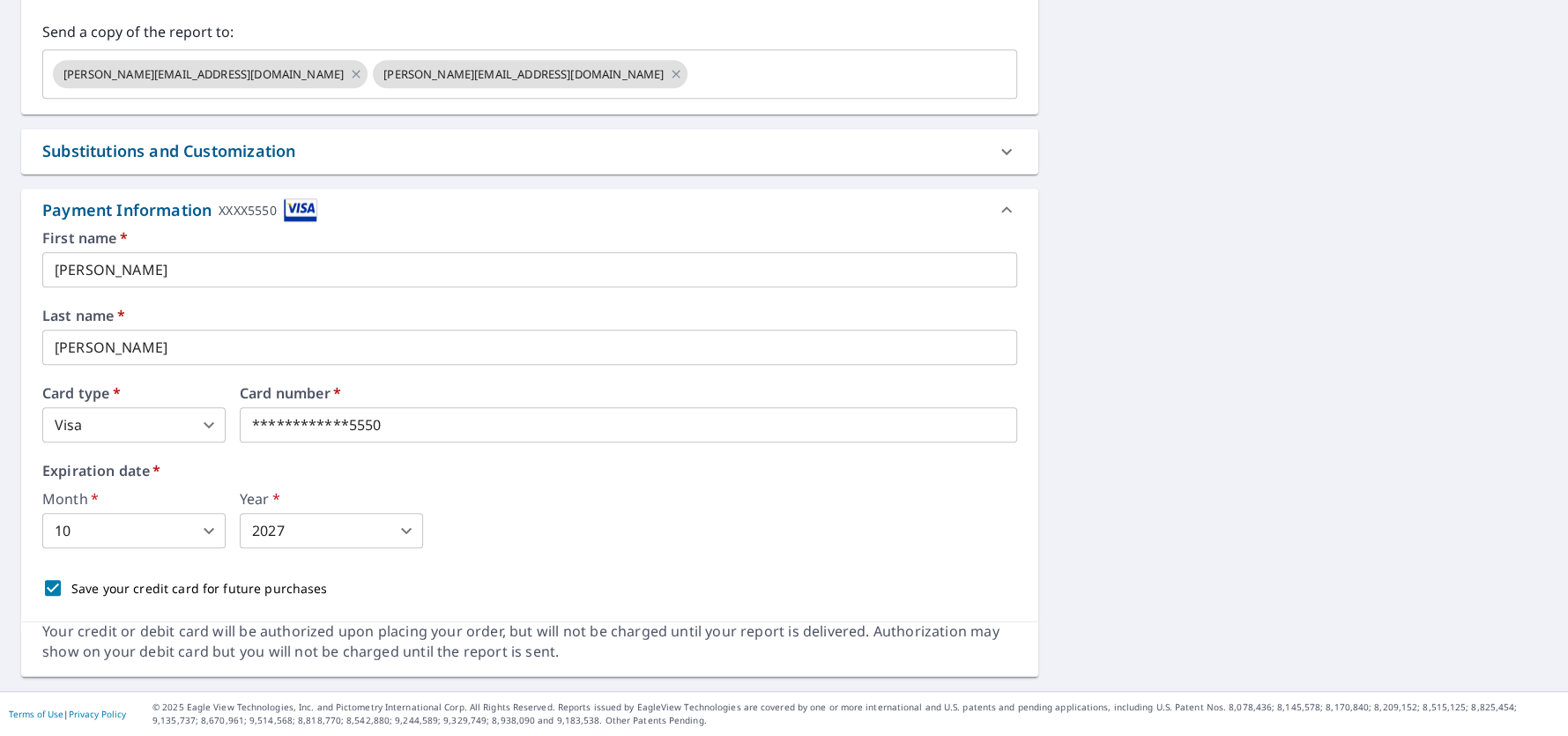
click at [266, 259] on input "[PERSON_NAME]" at bounding box center [529, 269] width 975 height 35
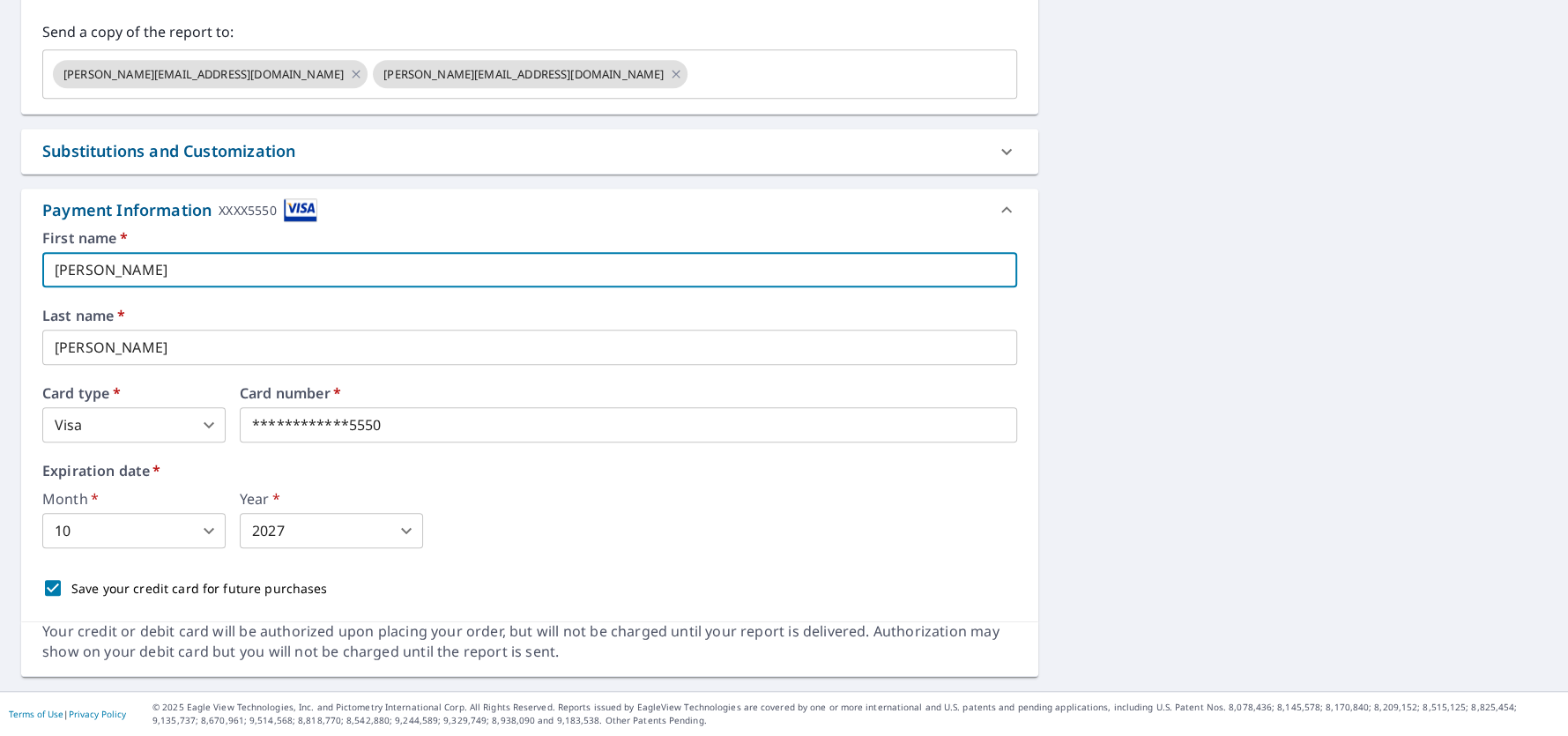
click at [266, 259] on input "[PERSON_NAME]" at bounding box center [529, 269] width 975 height 35
type input "[PERSON_NAME]"
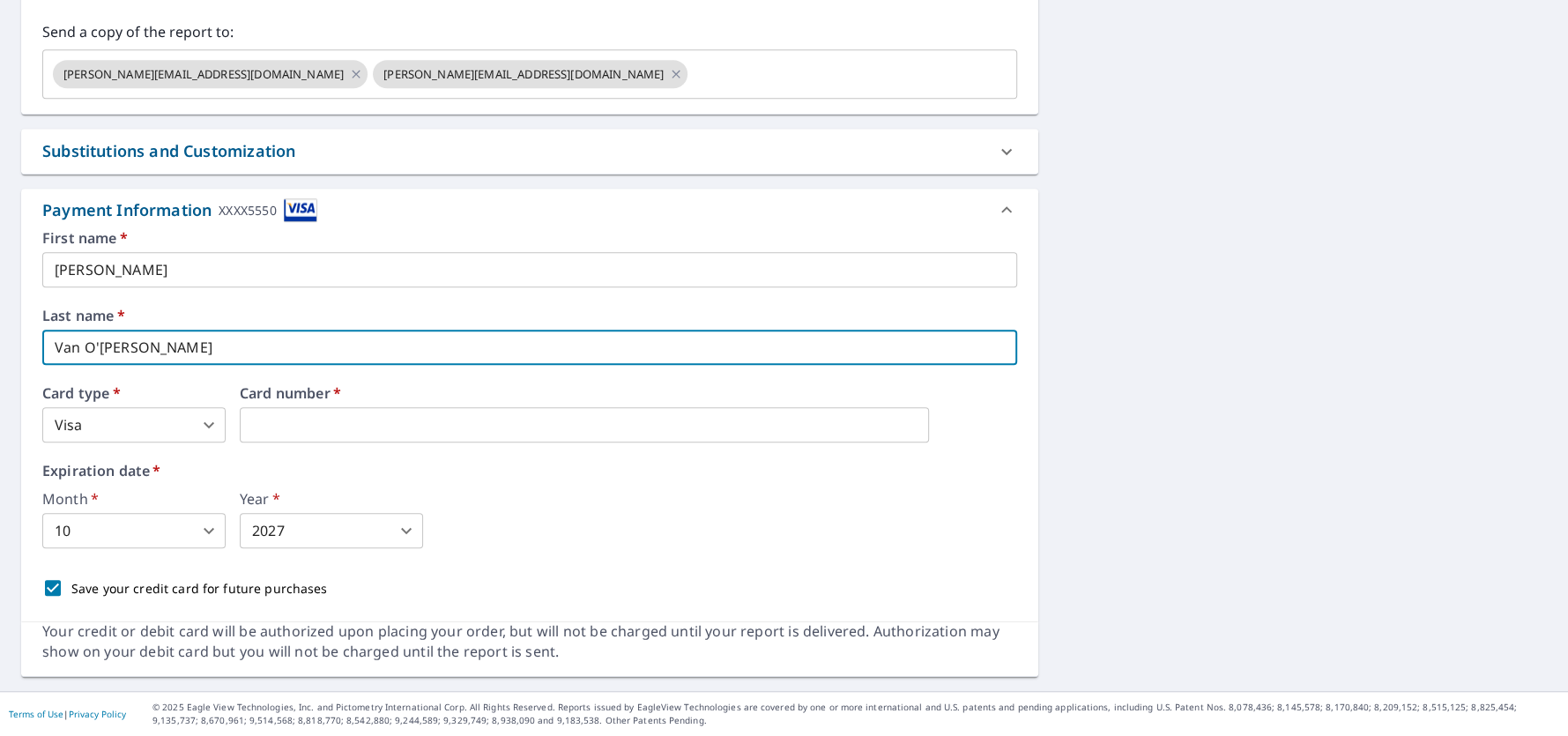
type input "Van O'[PERSON_NAME]"
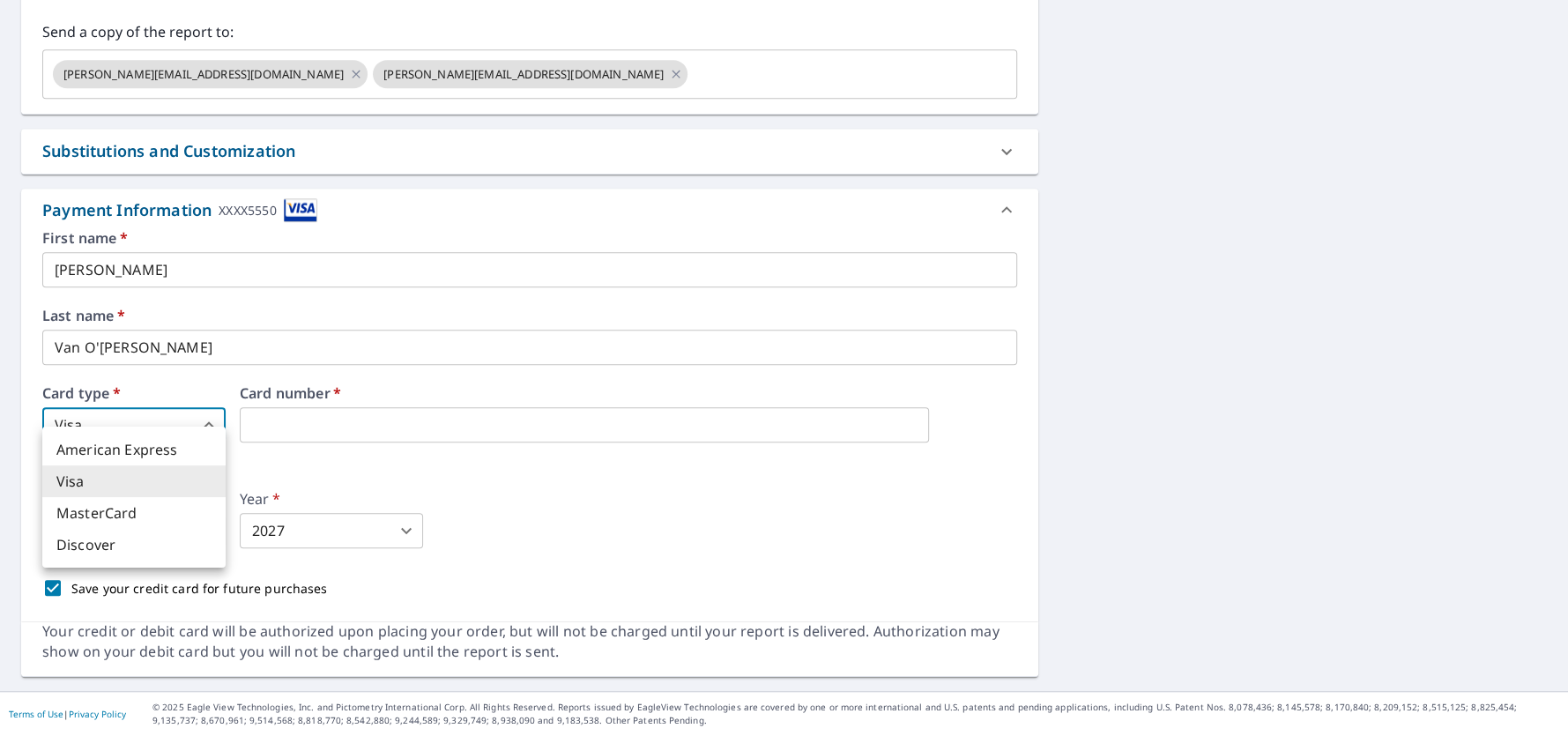
click at [209, 412] on body "GP GP Dashboard Order History Cancel Order GP Dashboard / Finalize Order Finali…" at bounding box center [784, 368] width 1568 height 736
click at [150, 449] on li "American Express" at bounding box center [133, 449] width 183 height 32
type input "1"
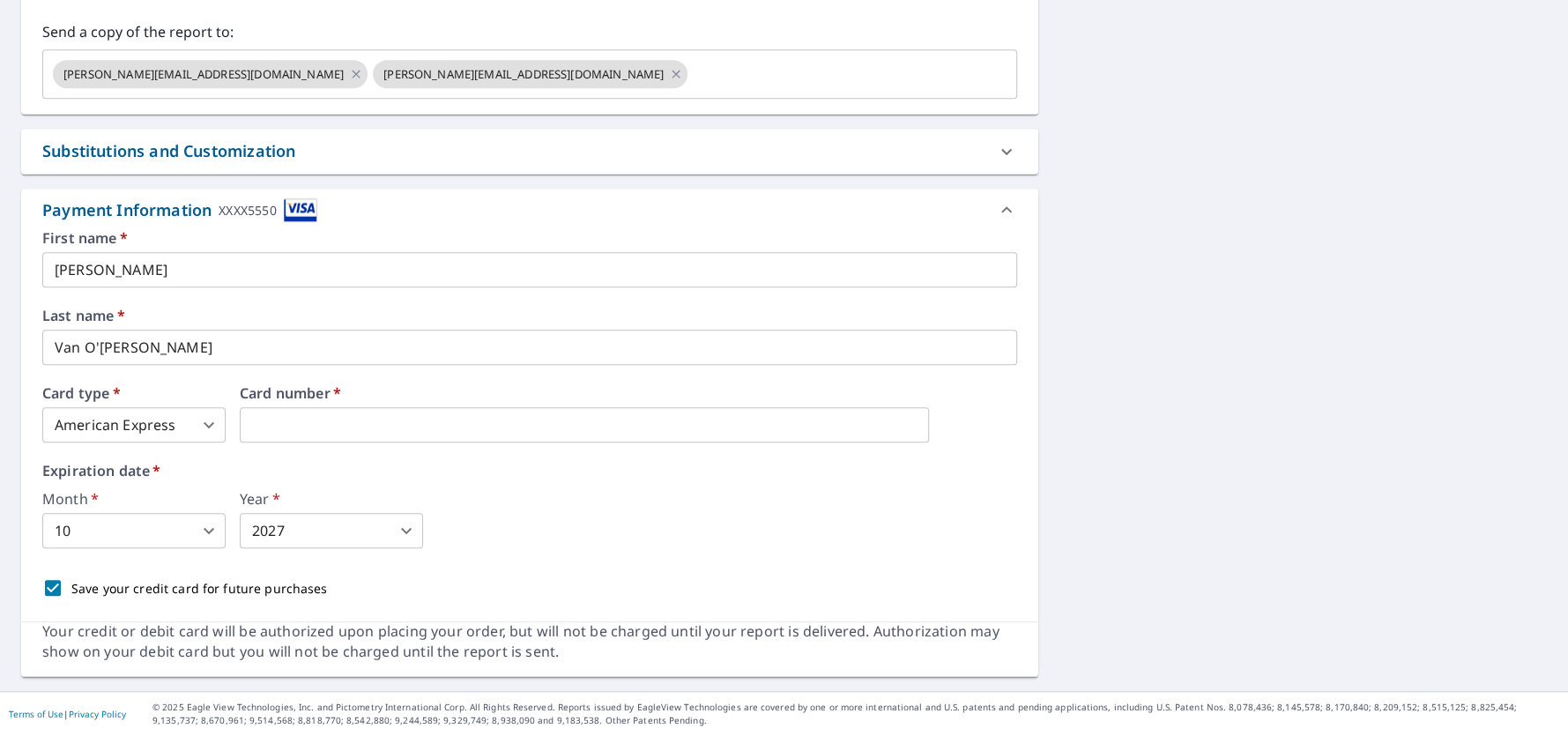
click at [158, 511] on body "GP GP Dashboard Order History Cancel Order GP Dashboard / Finalize Order Finali…" at bounding box center [784, 368] width 1568 height 736
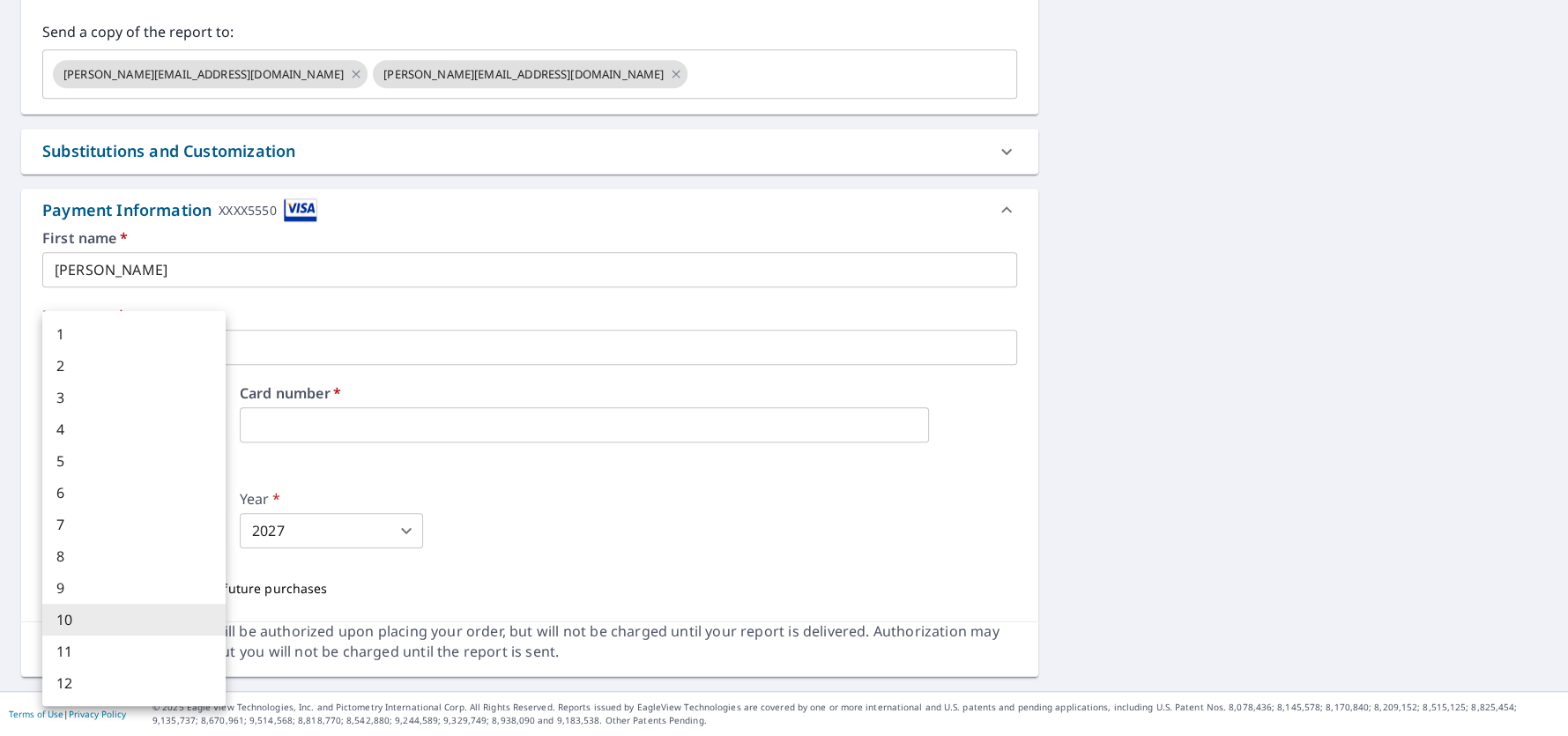
click at [369, 439] on div at bounding box center [784, 368] width 1568 height 736
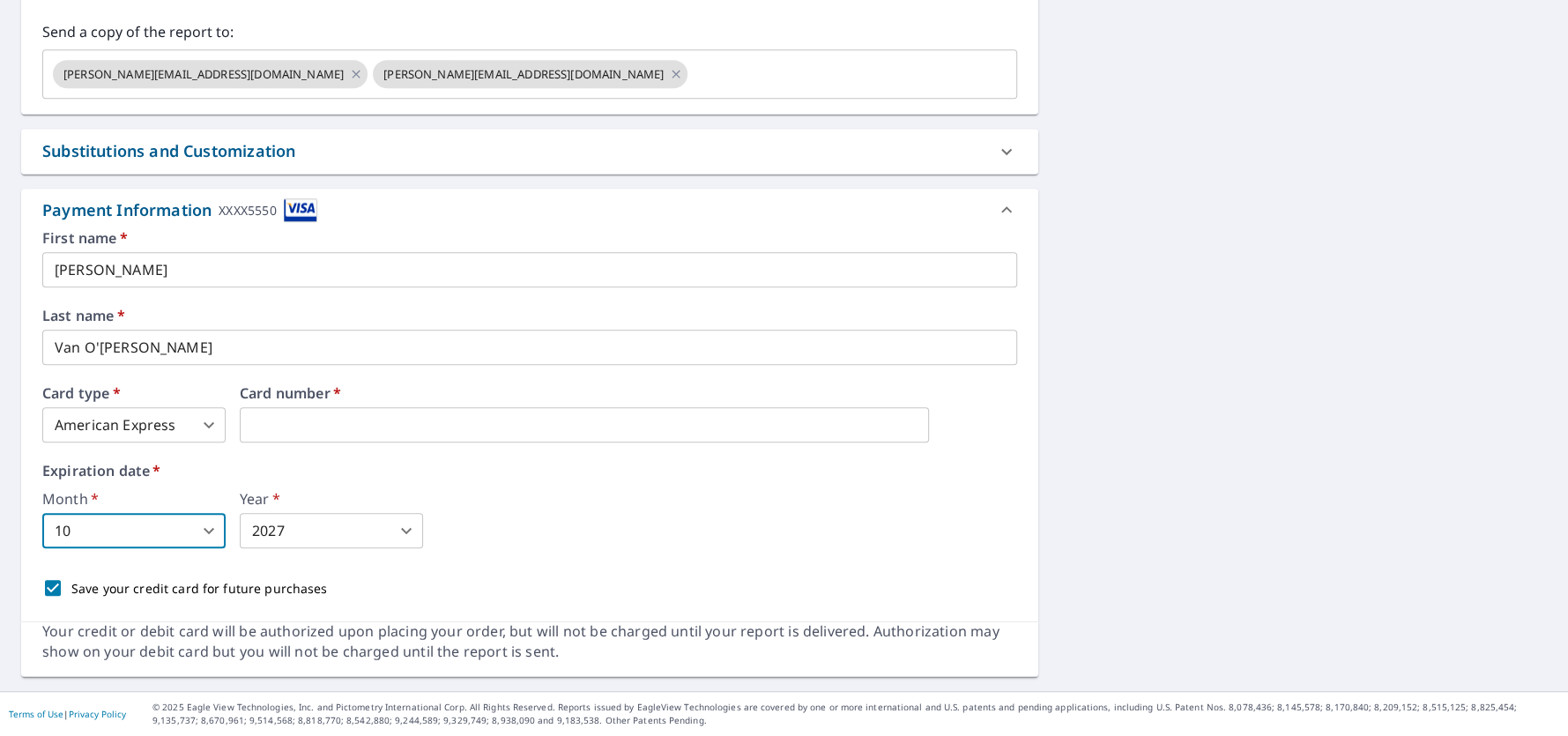
click at [208, 510] on body "GP GP Dashboard Order History Cancel Order GP Dashboard / Finalize Order Finali…" at bounding box center [784, 368] width 1568 height 736
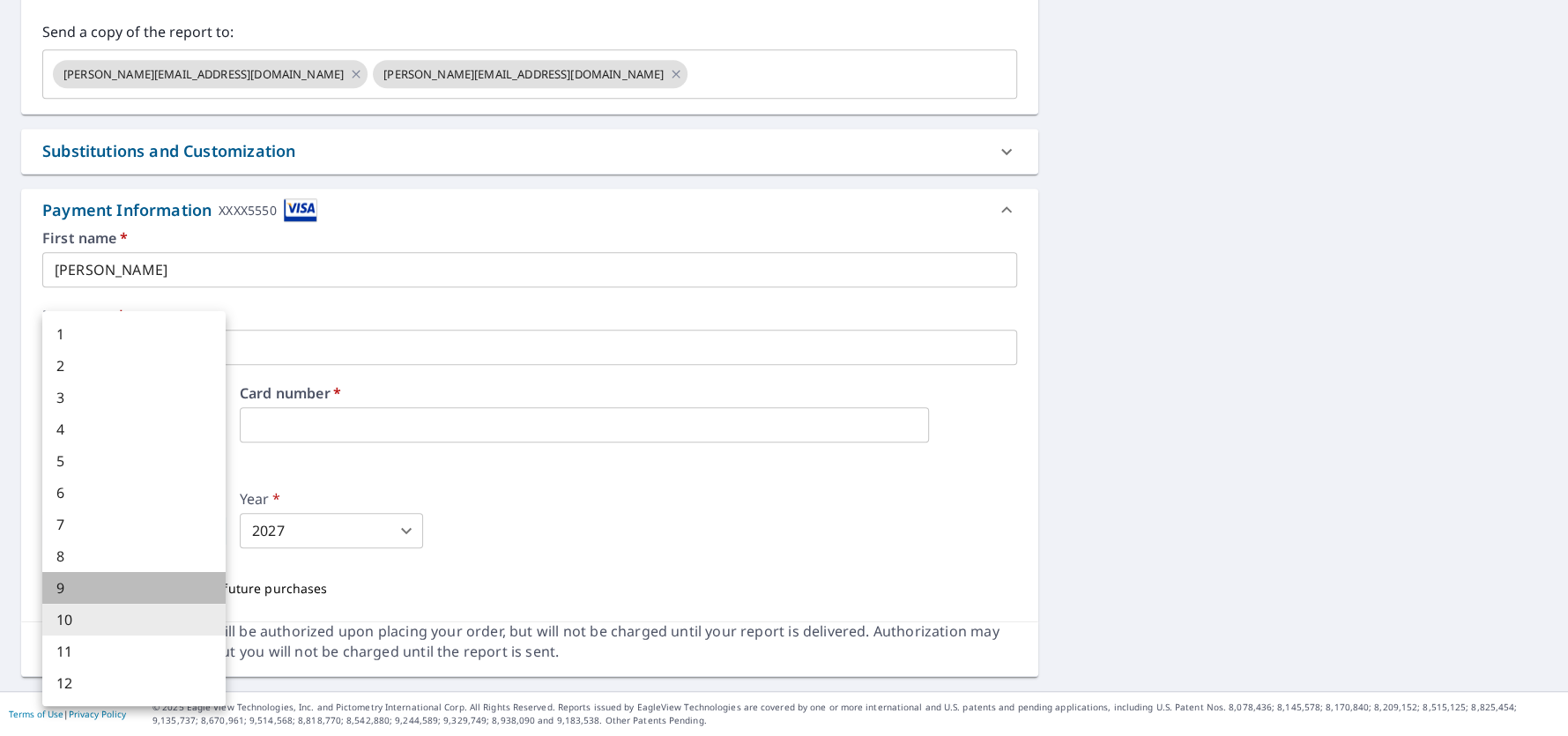
click at [108, 604] on li "9" at bounding box center [133, 588] width 183 height 32
type input "9"
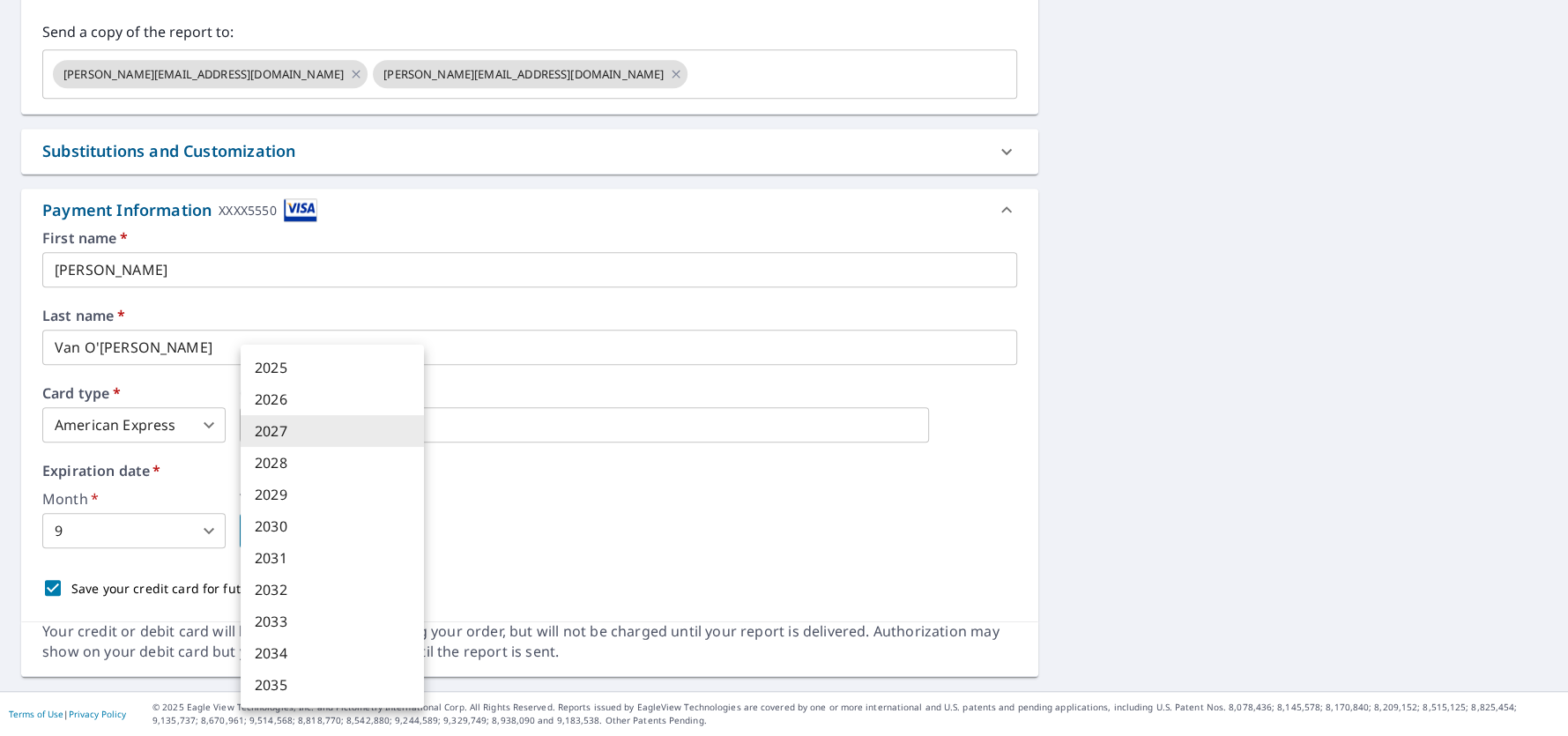
click at [408, 518] on body "GP GP Dashboard Order History Cancel Order GP Dashboard / Finalize Order Finali…" at bounding box center [784, 368] width 1568 height 736
click at [386, 524] on li "2030" at bounding box center [331, 526] width 183 height 32
type input "2030"
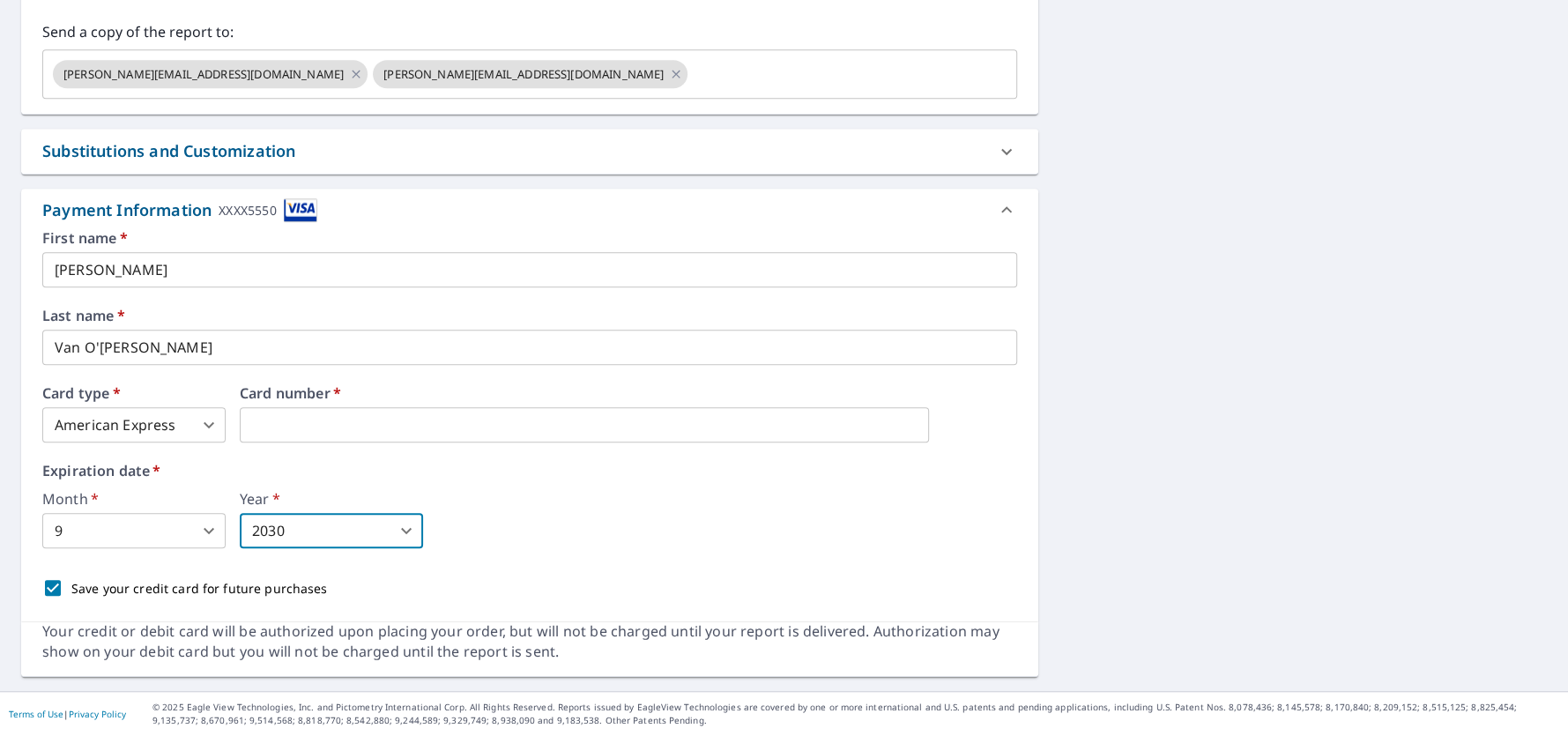
click at [619, 445] on div "First name   * [PERSON_NAME] ​ Last name   * [PERSON_NAME] ​ Card type   * Amer…" at bounding box center [529, 418] width 975 height 375
click at [575, 521] on div "Month   * 9 9 ​ Year   * 2030 2030 ​" at bounding box center [529, 519] width 975 height 56
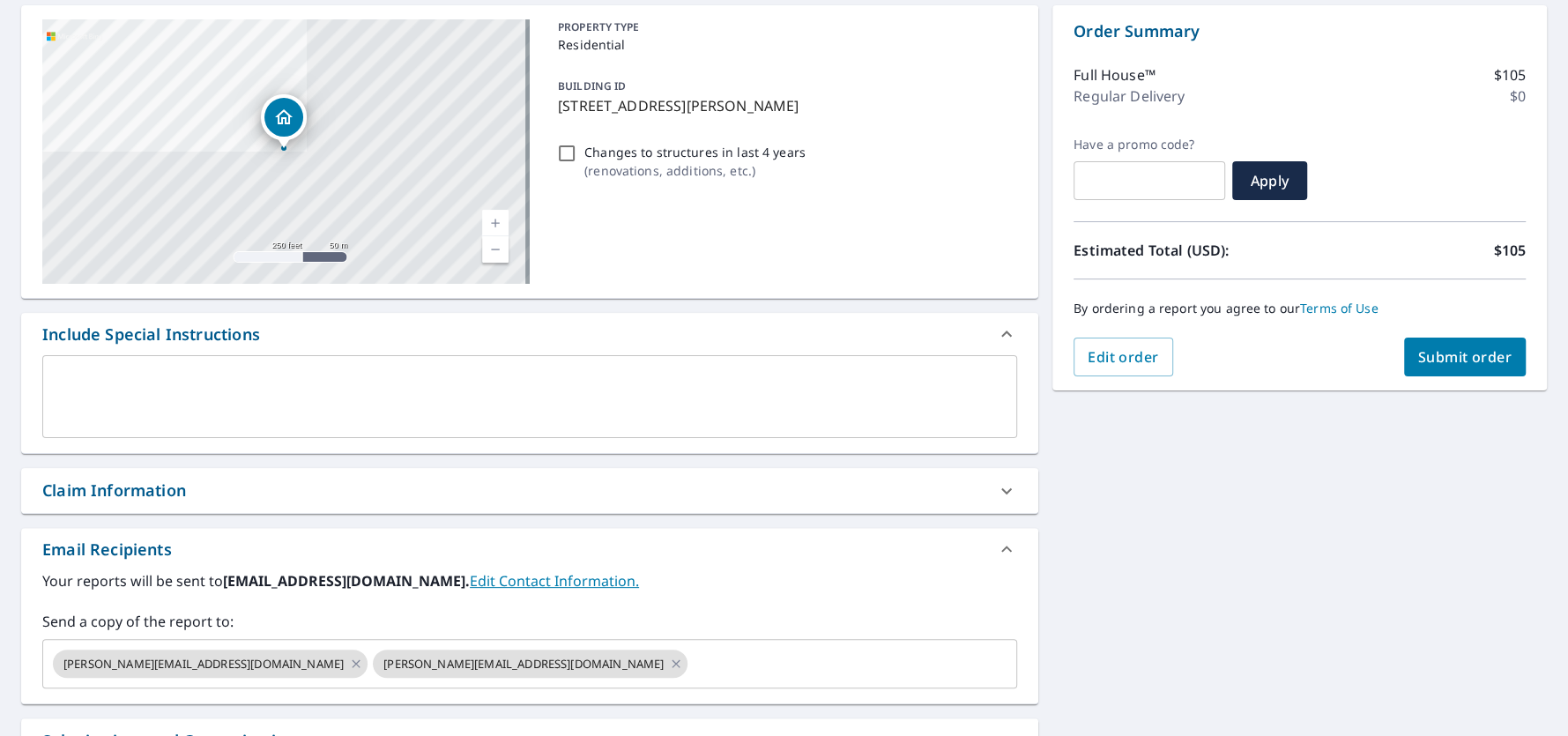
scroll to position [0, 0]
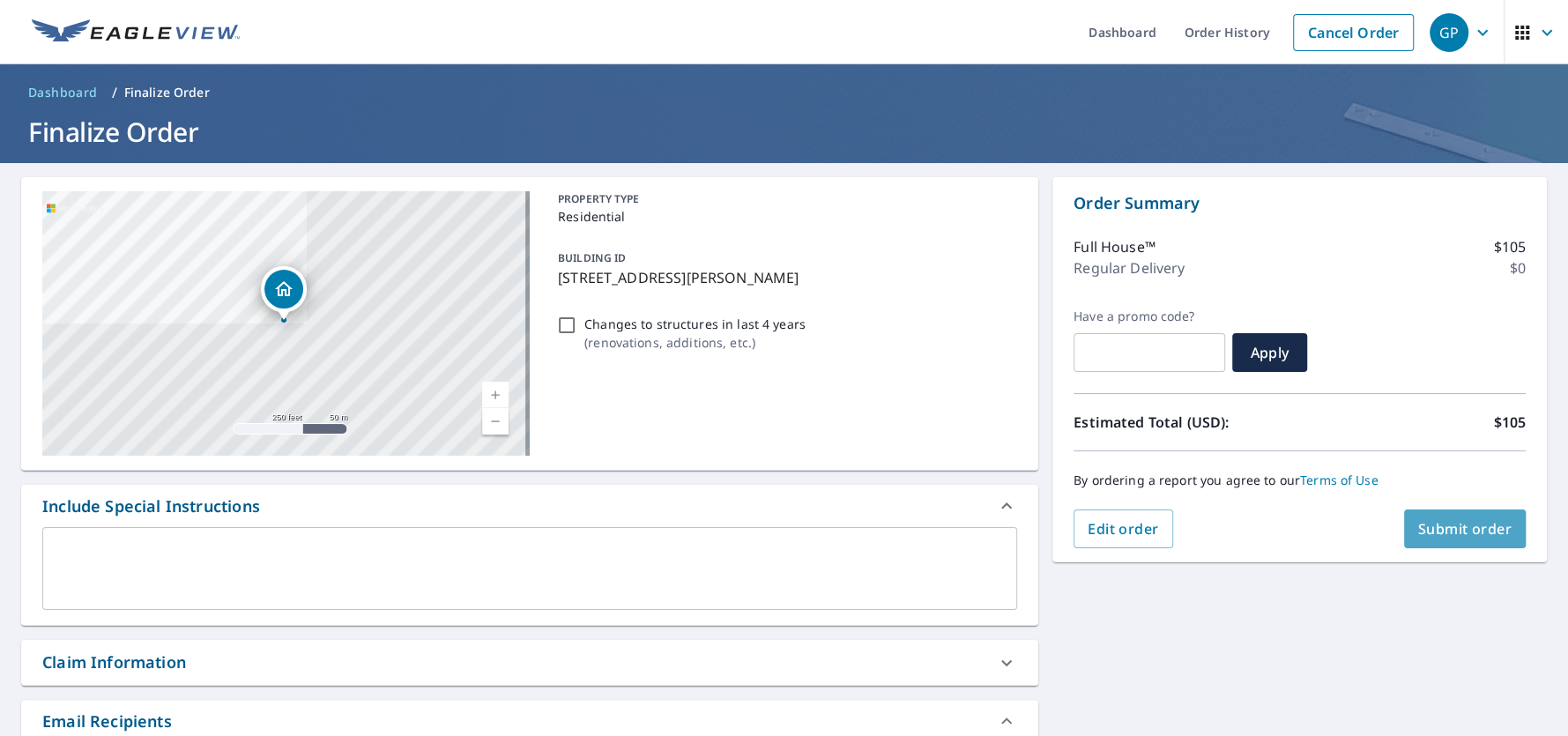
click at [1430, 520] on span "Submit order" at bounding box center [1465, 529] width 95 height 20
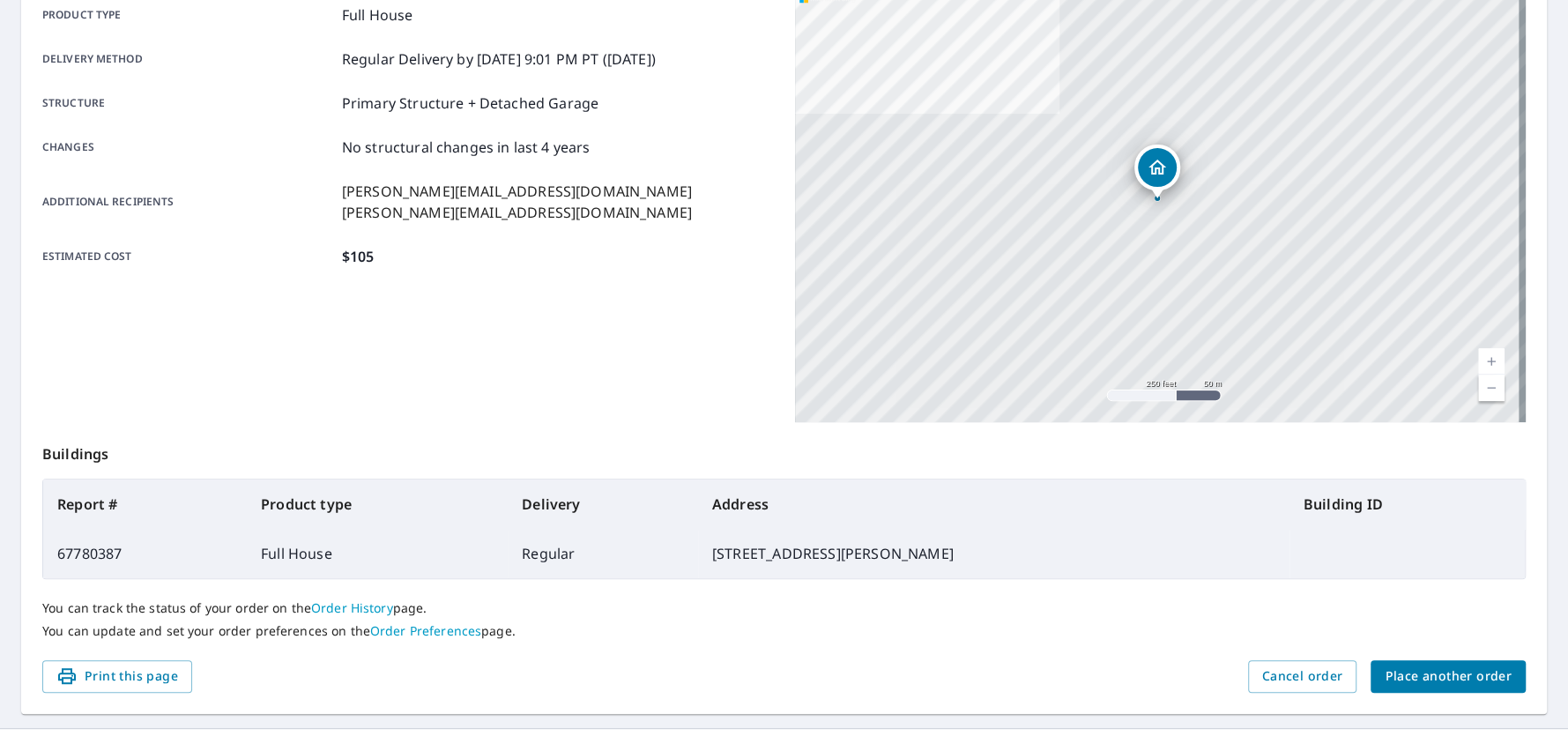
scroll to position [312, 0]
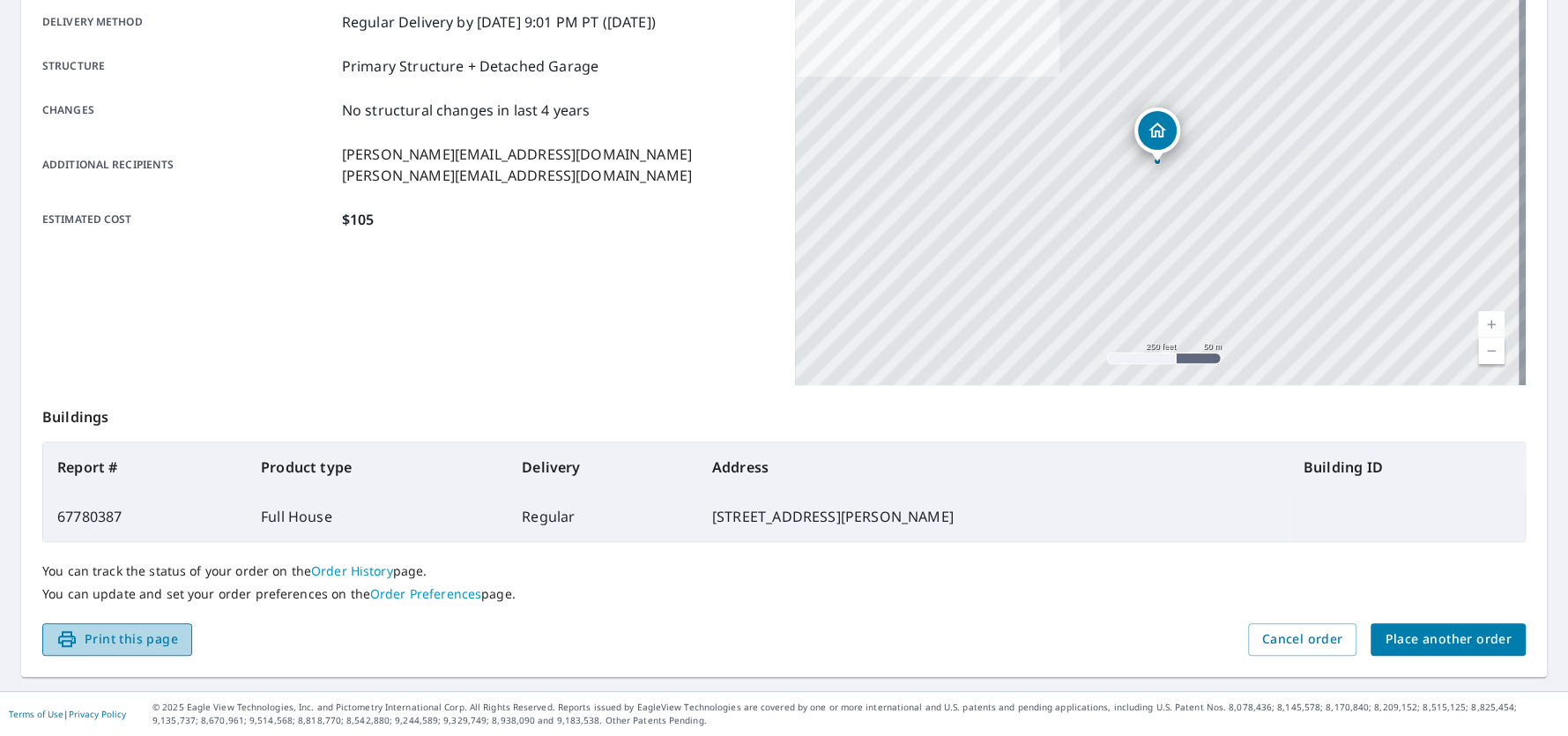
click at [130, 637] on span "Print this page" at bounding box center [117, 639] width 122 height 22
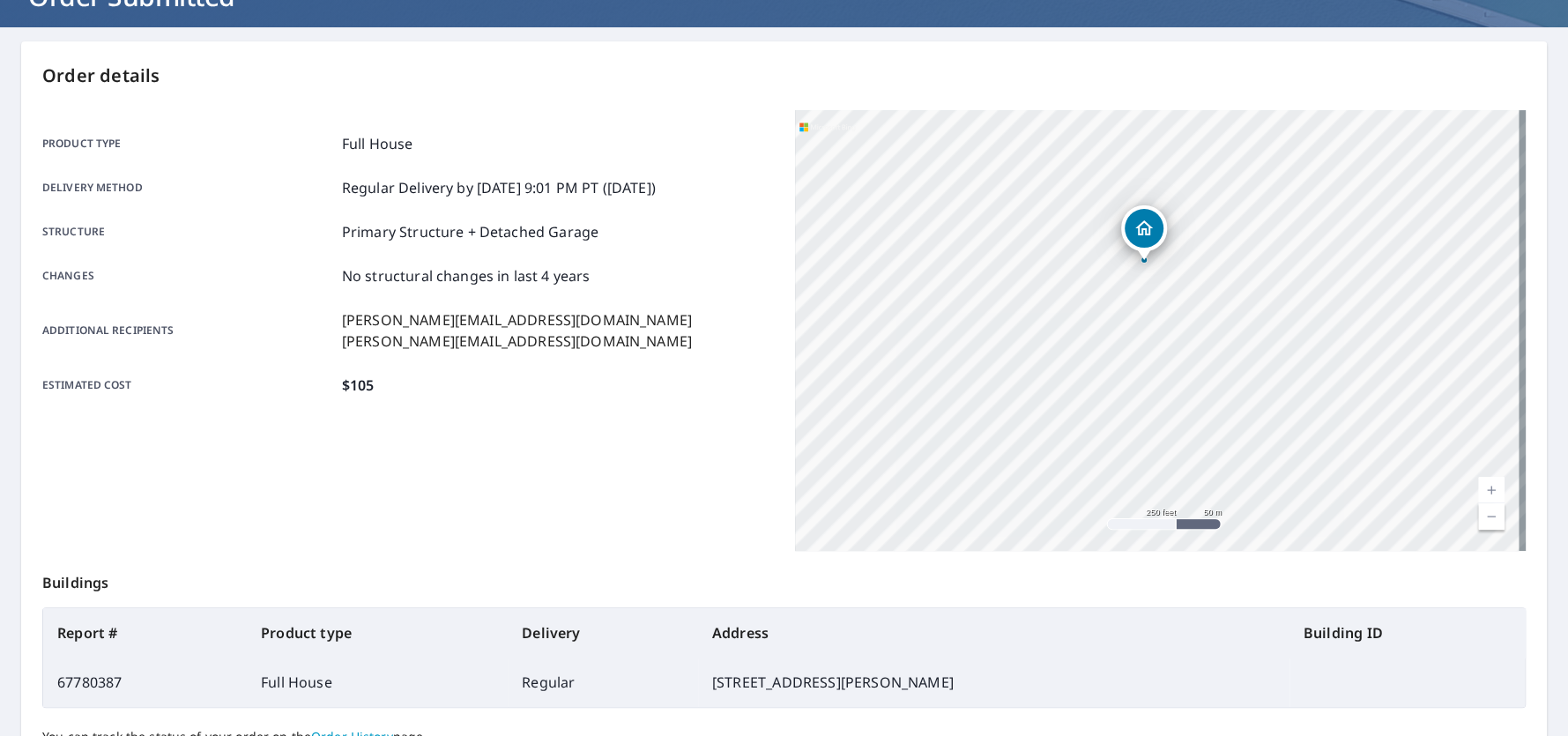
scroll to position [0, 0]
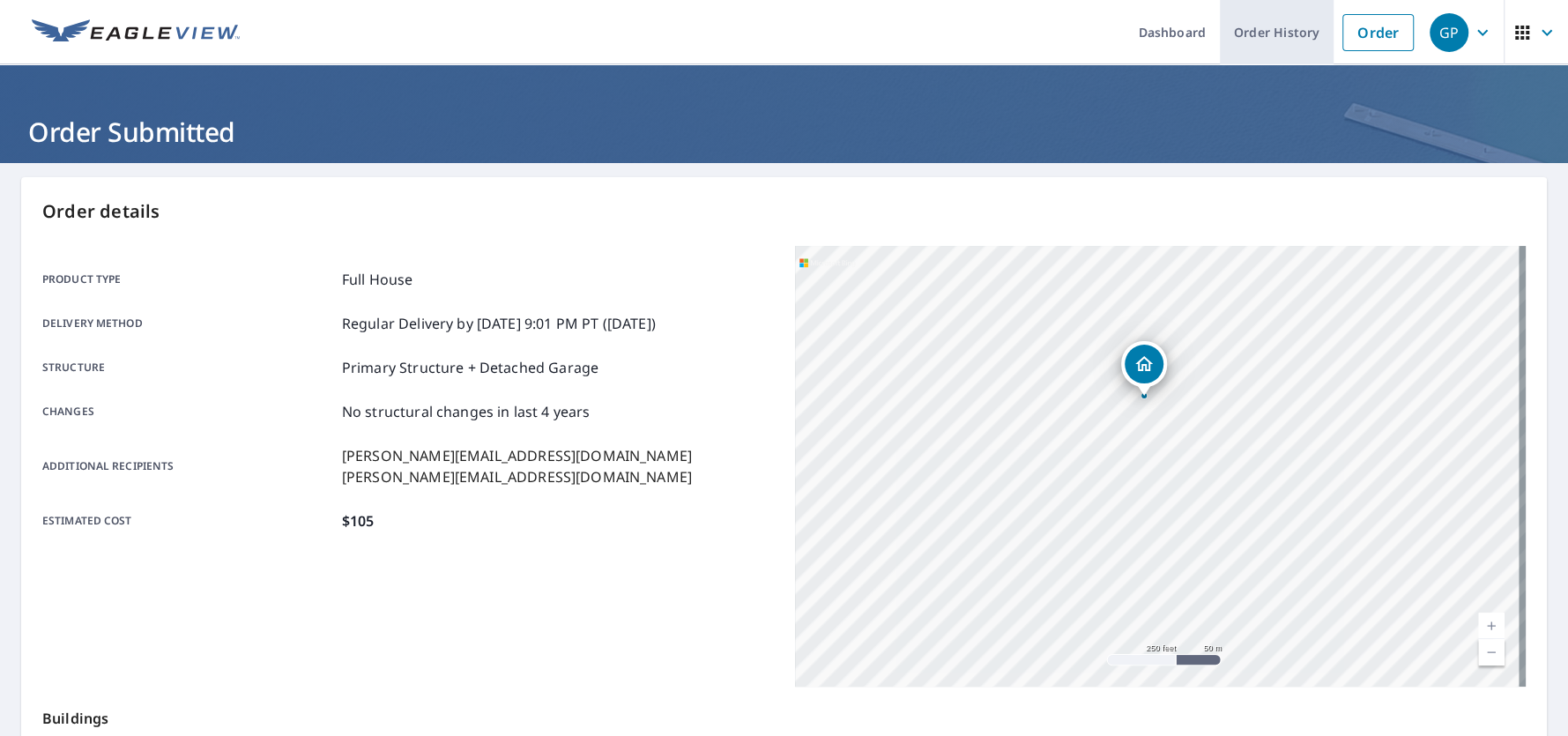
click at [1248, 24] on link "Order History" at bounding box center [1276, 32] width 113 height 64
